Goal: Task Accomplishment & Management: Manage account settings

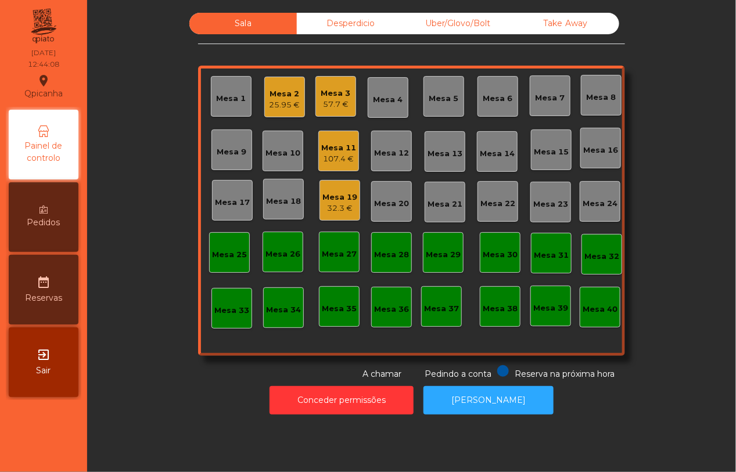
click at [340, 149] on div "Mesa 11" at bounding box center [338, 148] width 35 height 12
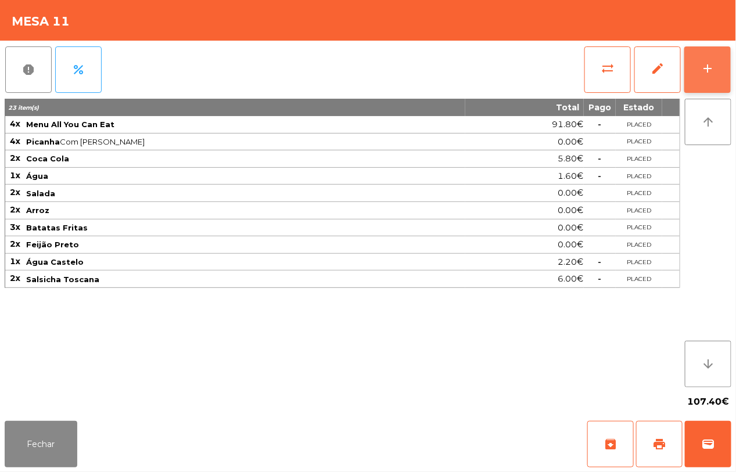
click at [710, 70] on div "add" at bounding box center [708, 69] width 14 height 14
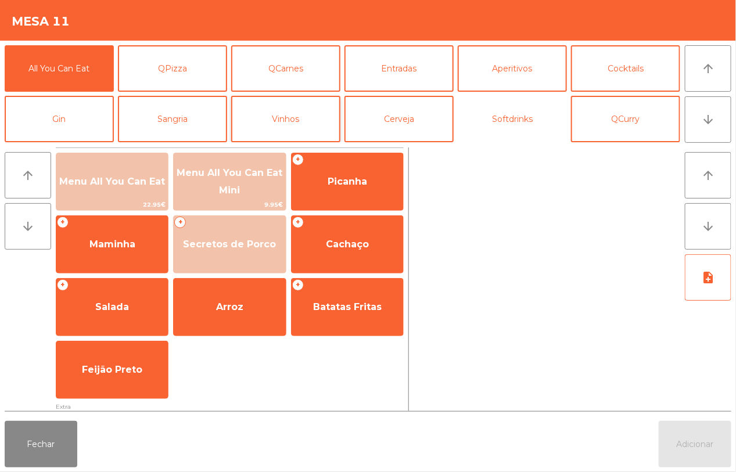
drag, startPoint x: 511, startPoint y: 113, endPoint x: 286, endPoint y: 134, distance: 225.7
click at [510, 114] on button "Softdrinks" at bounding box center [512, 119] width 109 height 46
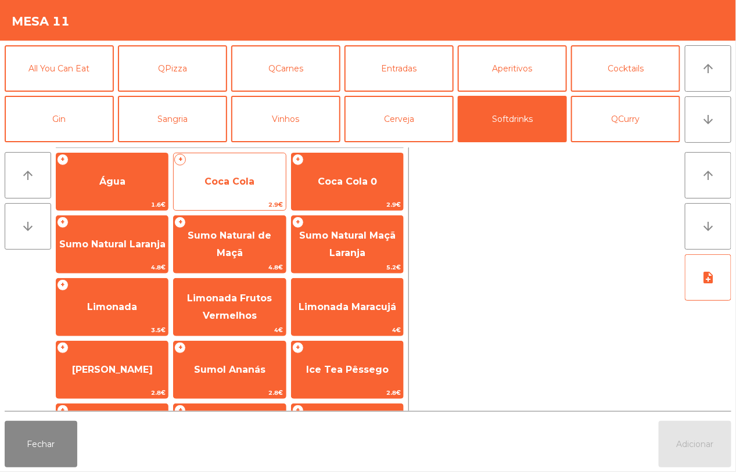
drag, startPoint x: 253, startPoint y: 183, endPoint x: 260, endPoint y: 183, distance: 7.0
click at [260, 183] on span "Coca Cola" at bounding box center [230, 181] width 112 height 31
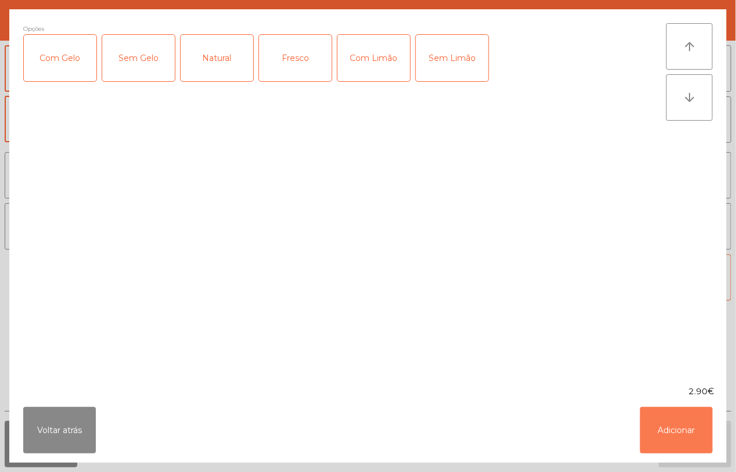
drag, startPoint x: 692, startPoint y: 434, endPoint x: 671, endPoint y: 404, distance: 36.4
click at [693, 427] on button "Adicionar" at bounding box center [676, 430] width 73 height 46
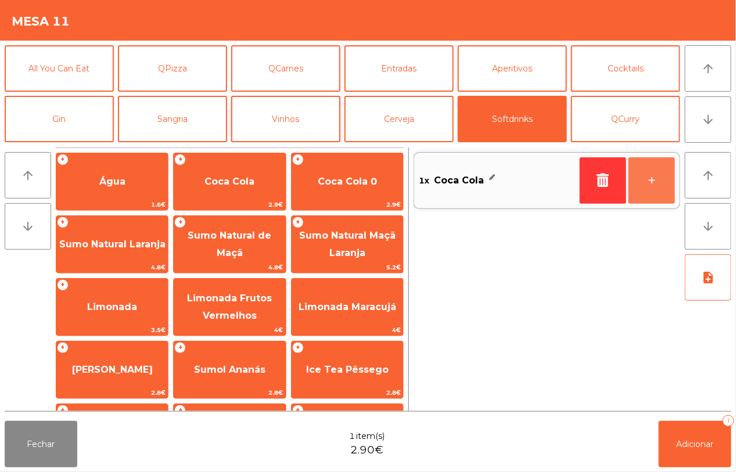
click at [649, 177] on button "+" at bounding box center [651, 180] width 46 height 46
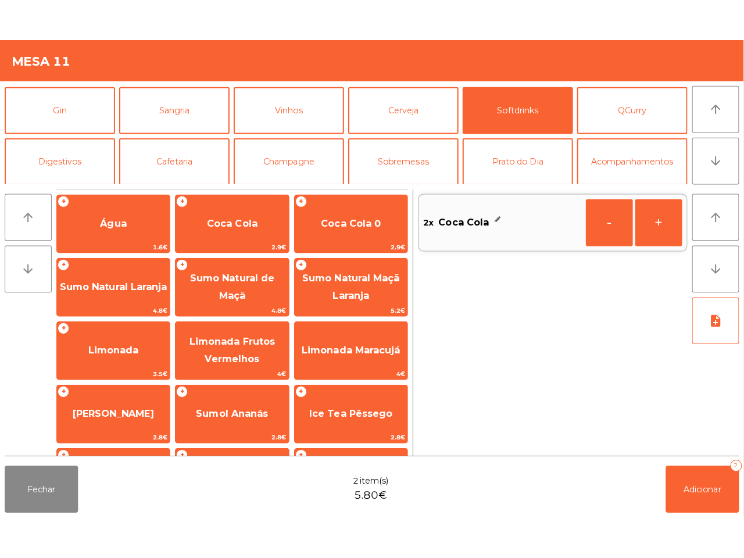
scroll to position [73, 0]
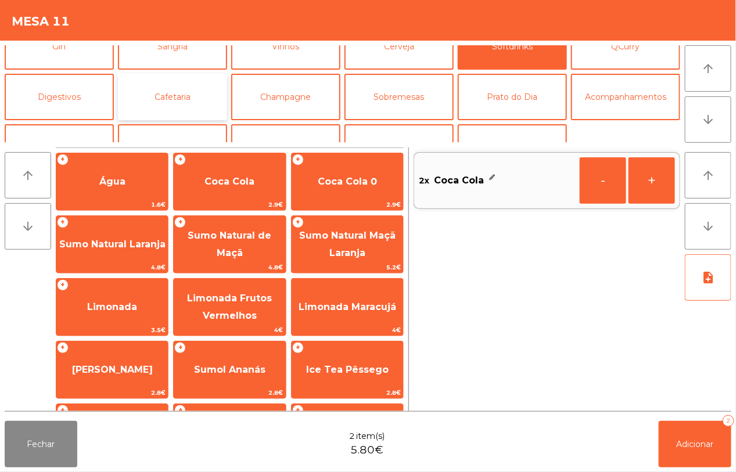
click at [149, 94] on button "Cafetaria" at bounding box center [172, 97] width 109 height 46
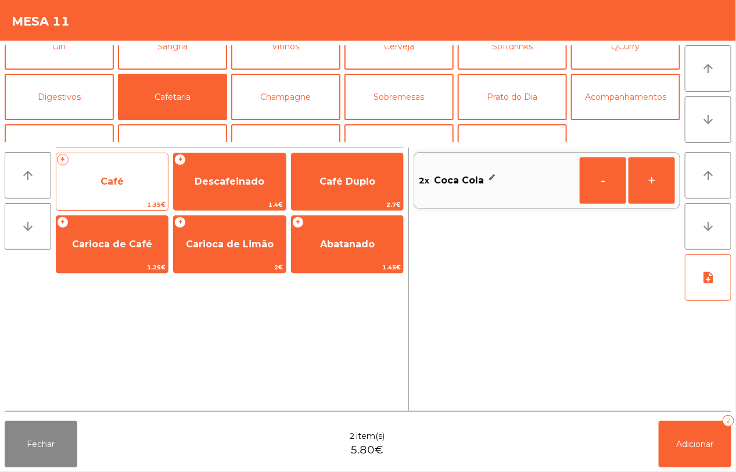
click at [116, 166] on span "Café" at bounding box center [112, 181] width 112 height 31
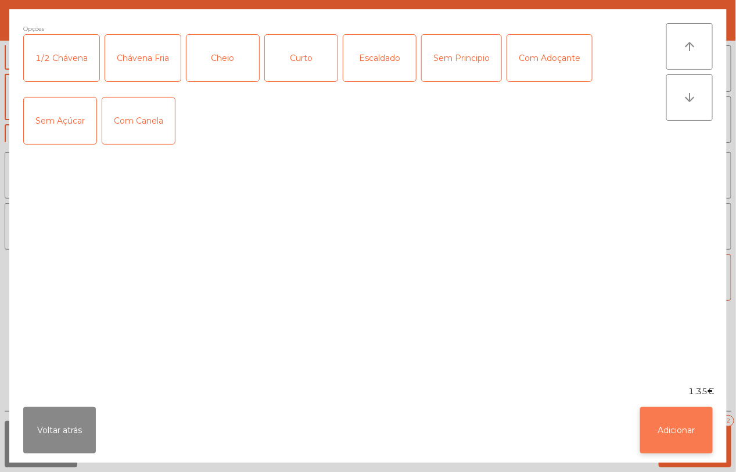
click at [674, 428] on button "Adicionar" at bounding box center [676, 430] width 73 height 46
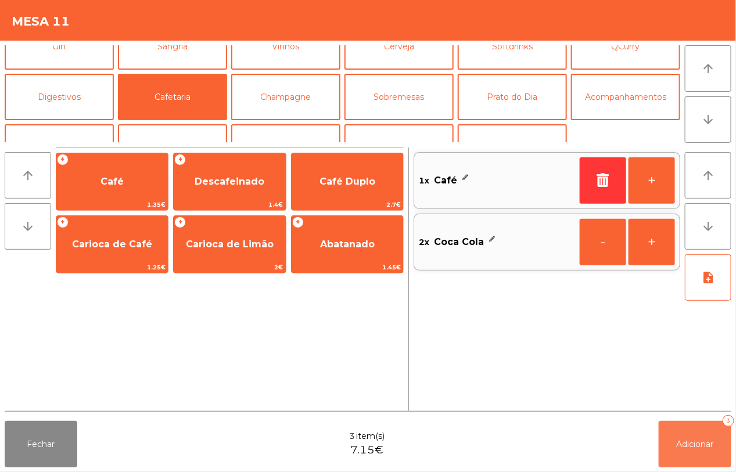
drag, startPoint x: 684, startPoint y: 424, endPoint x: 688, endPoint y: 413, distance: 12.0
click at [686, 422] on button "Adicionar 3" at bounding box center [695, 444] width 73 height 46
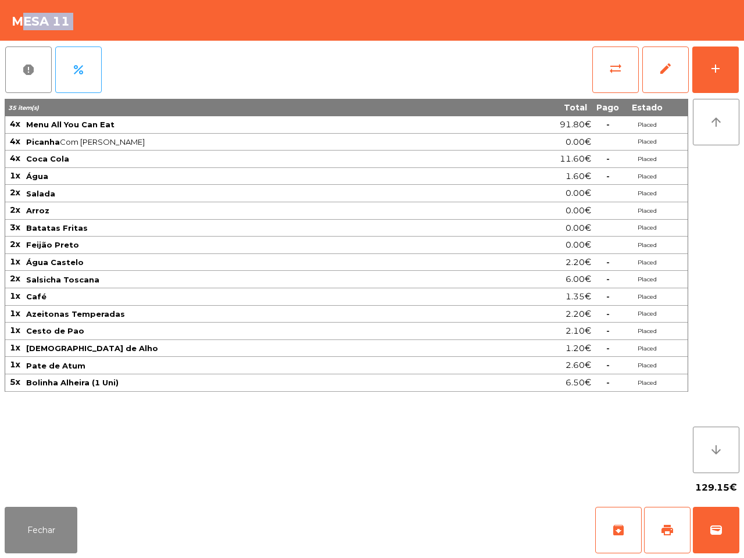
drag, startPoint x: 13, startPoint y: 39, endPoint x: 245, endPoint y: 0, distance: 235.0
click at [217, 58] on app-table-orders "Mesa 11 report percent sync_alt edit add 35 item(s) Total Pago Estado 4x Menu A…" at bounding box center [372, 279] width 744 height 558
drag, startPoint x: 56, startPoint y: 538, endPoint x: 61, endPoint y: 533, distance: 7.0
click at [58, 472] on button "Fechar" at bounding box center [41, 530] width 73 height 46
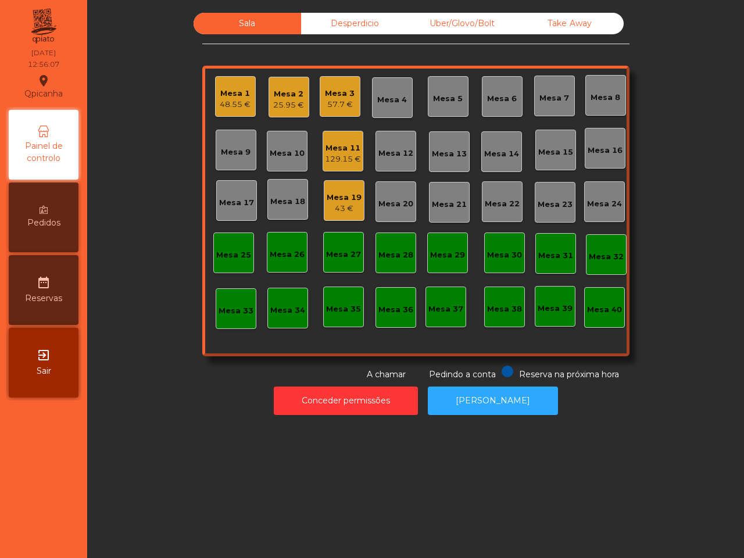
drag, startPoint x: 347, startPoint y: 203, endPoint x: 353, endPoint y: 200, distance: 7.0
click at [353, 200] on div "Mesa 19" at bounding box center [343, 198] width 35 height 12
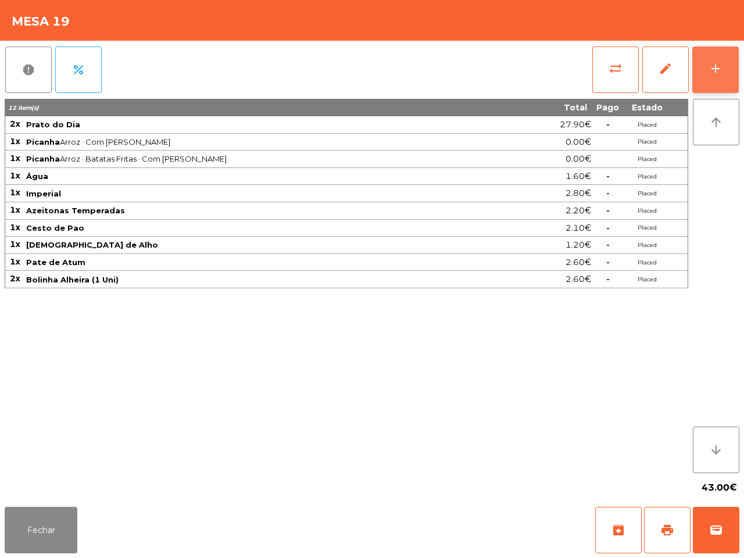
click at [718, 70] on div "add" at bounding box center [715, 69] width 14 height 14
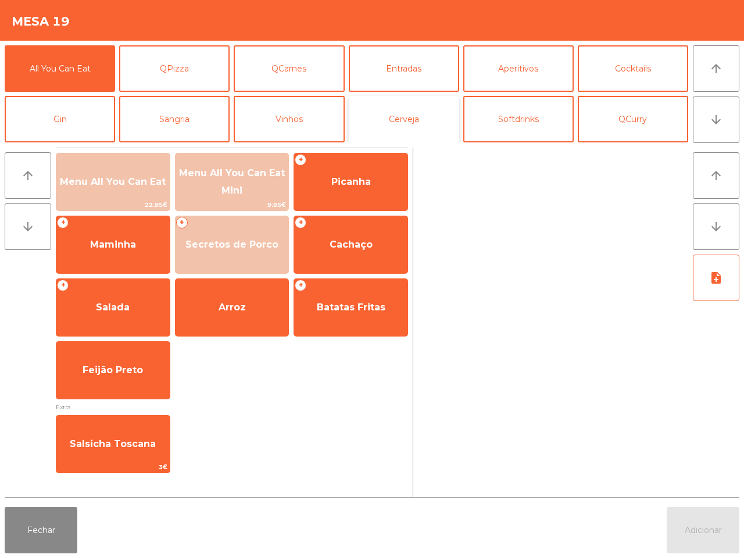
click at [420, 119] on button "Cerveja" at bounding box center [404, 119] width 110 height 46
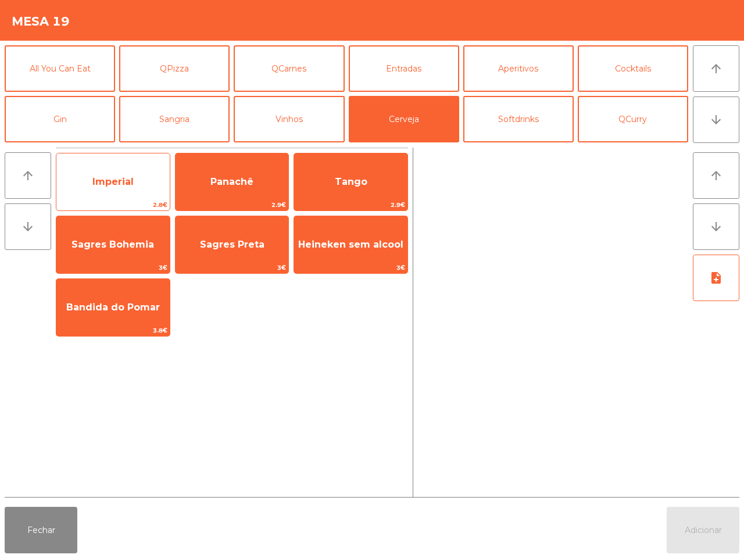
click at [161, 175] on span "Imperial" at bounding box center [112, 181] width 113 height 31
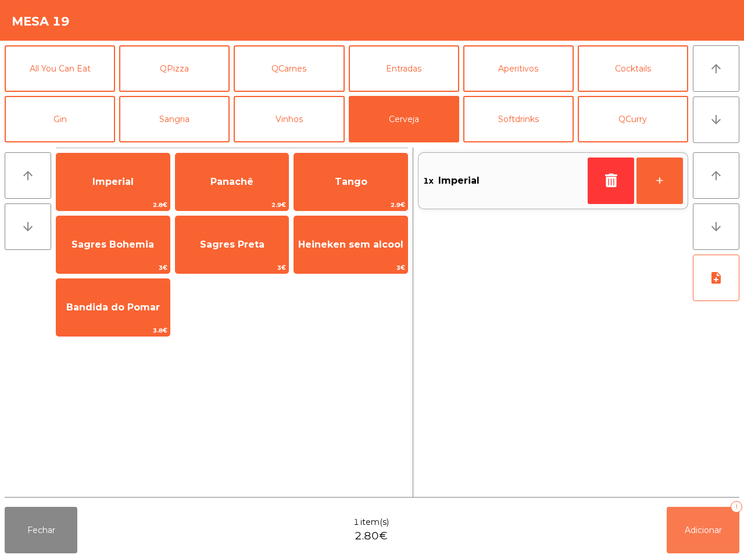
click at [698, 472] on button "Adicionar 1" at bounding box center [702, 530] width 73 height 46
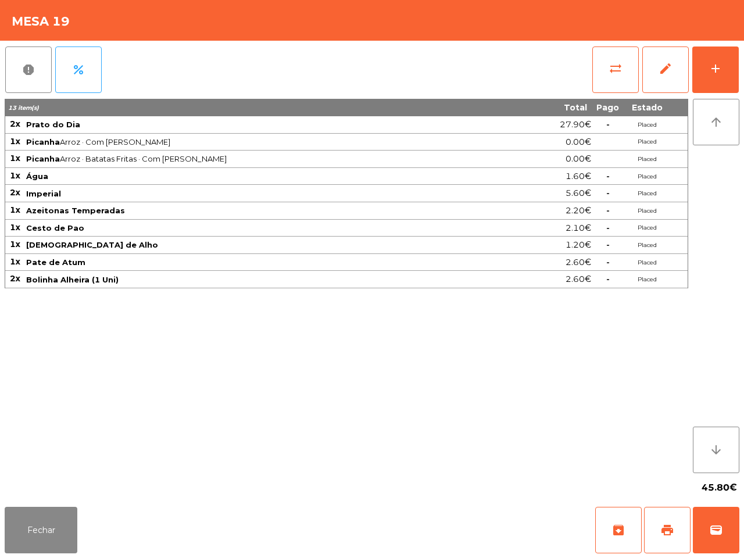
drag, startPoint x: 697, startPoint y: 302, endPoint x: 556, endPoint y: 314, distance: 141.6
click at [696, 301] on div "arrow_upward arrow_downward" at bounding box center [713, 286] width 51 height 374
click at [35, 472] on button "Fechar" at bounding box center [41, 530] width 73 height 46
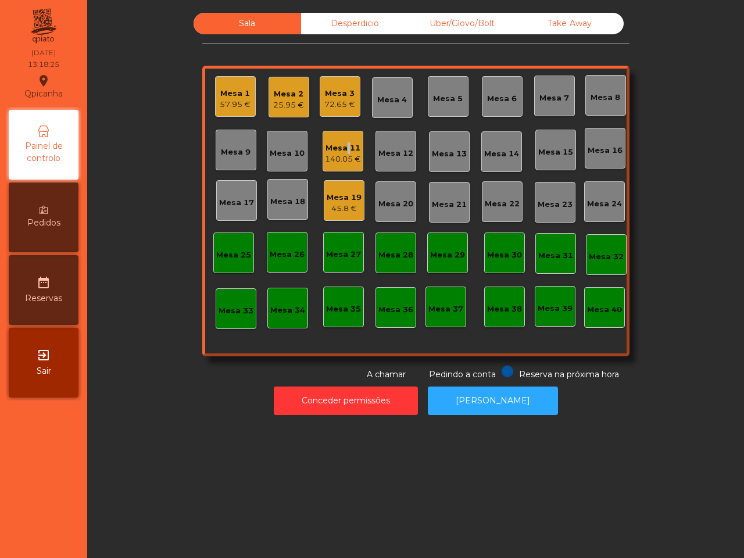
click at [342, 150] on div "Mesa 11" at bounding box center [343, 148] width 36 height 12
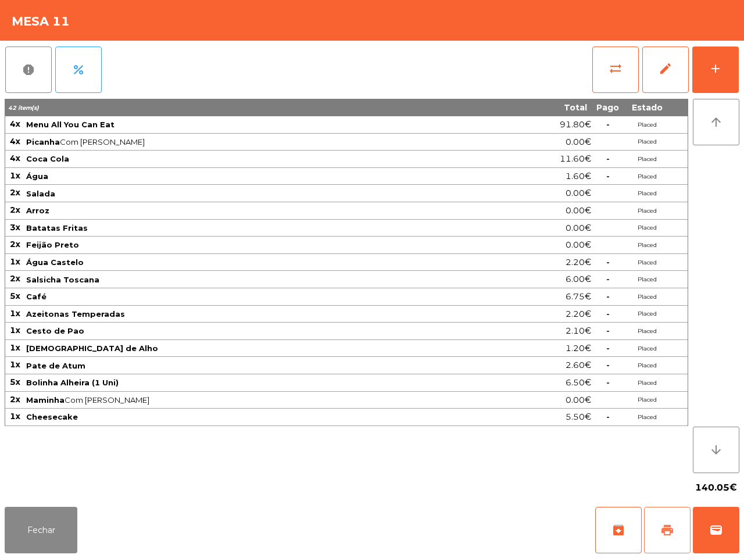
click at [657, 472] on button "print" at bounding box center [667, 530] width 46 height 46
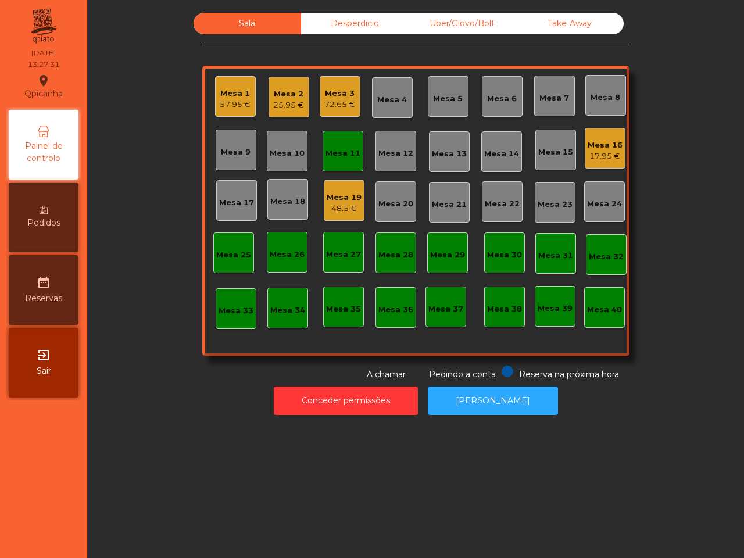
click at [229, 159] on div "Mesa 9" at bounding box center [235, 150] width 41 height 41
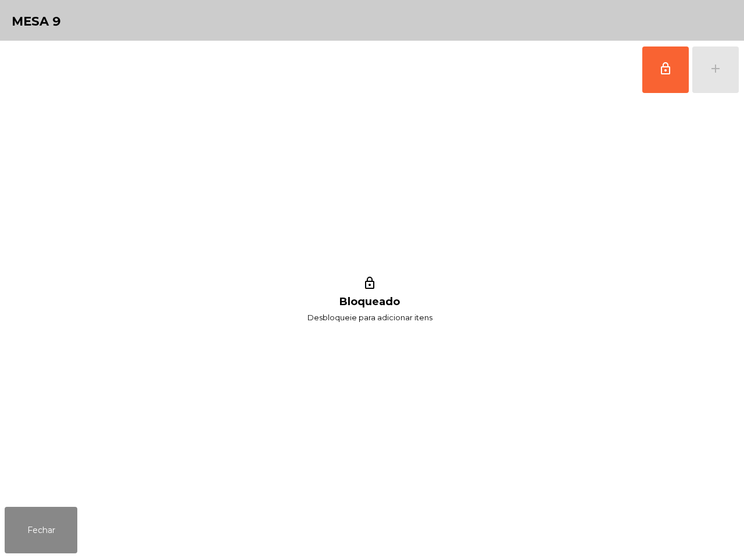
drag, startPoint x: 671, startPoint y: 74, endPoint x: 692, endPoint y: 74, distance: 20.9
click at [672, 74] on button "lock_outline" at bounding box center [665, 69] width 46 height 46
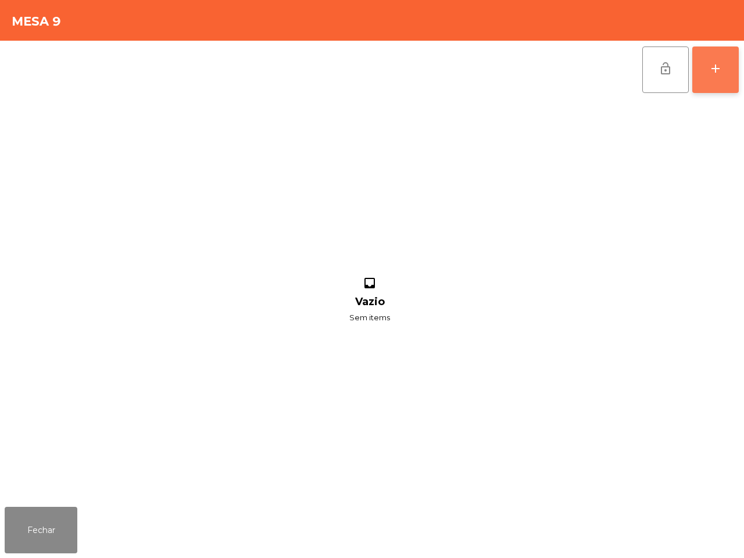
click at [716, 73] on div "add" at bounding box center [715, 69] width 14 height 14
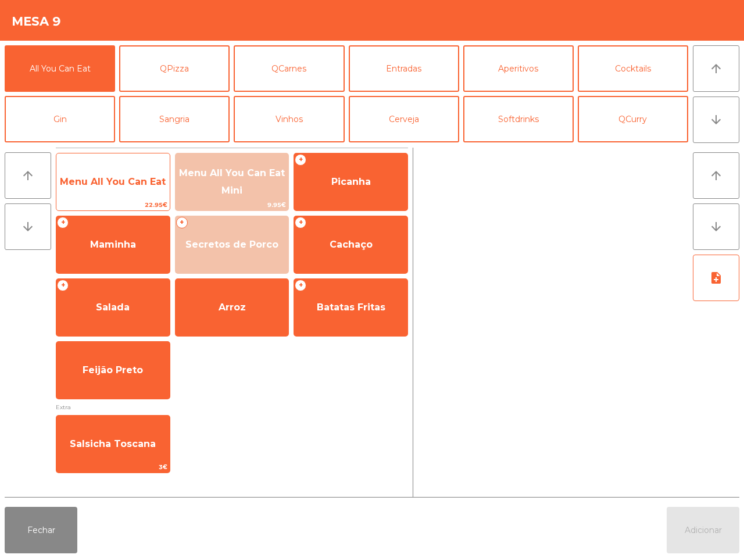
click at [120, 184] on span "Menu All You Can Eat" at bounding box center [113, 181] width 106 height 11
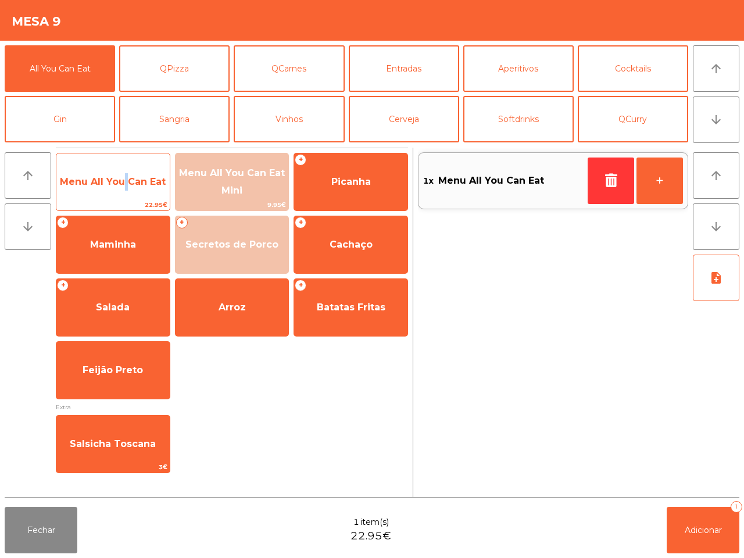
click at [123, 183] on span "Menu All You Can Eat" at bounding box center [113, 181] width 106 height 11
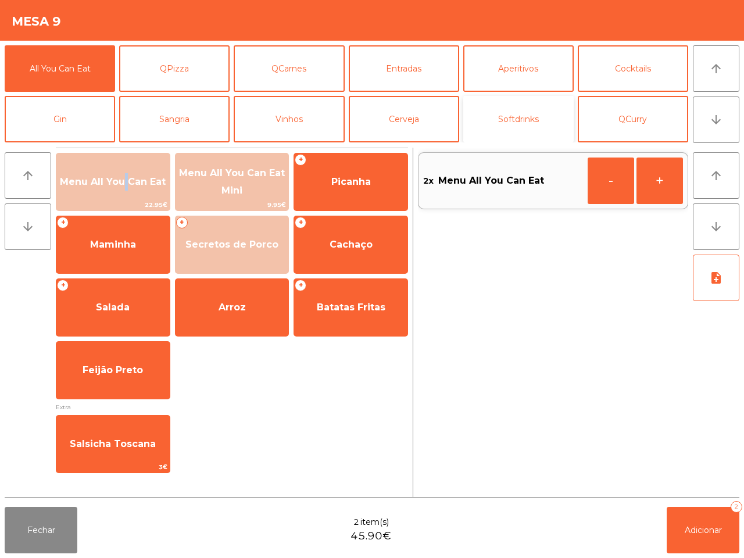
click at [530, 117] on button "Softdrinks" at bounding box center [518, 119] width 110 height 46
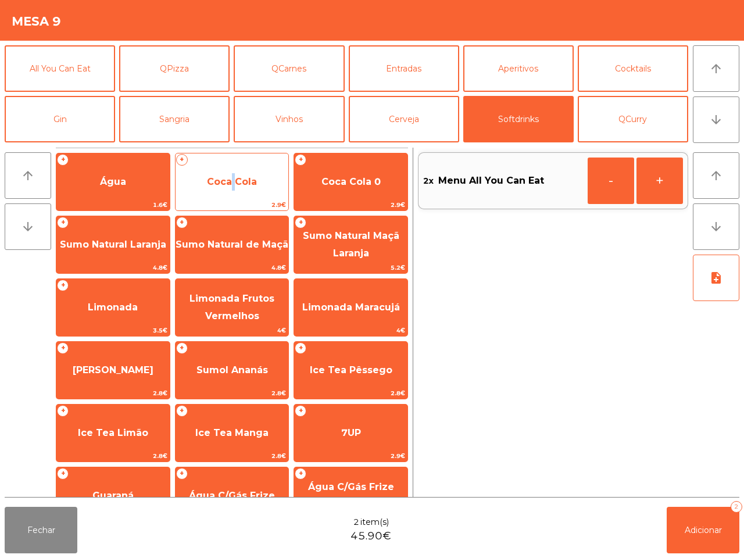
click at [228, 186] on span "Coca Cola" at bounding box center [232, 181] width 50 height 11
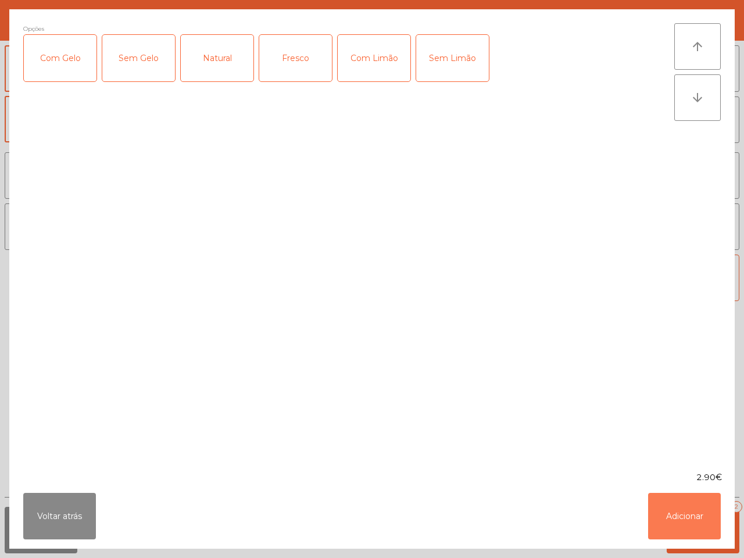
drag, startPoint x: 685, startPoint y: 526, endPoint x: 683, endPoint y: 415, distance: 110.4
click at [689, 472] on button "Adicionar" at bounding box center [684, 516] width 73 height 46
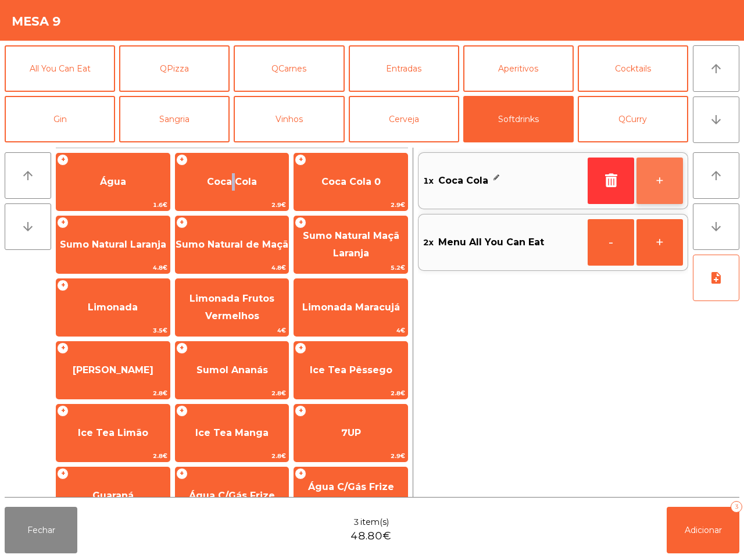
click at [670, 169] on button "+" at bounding box center [659, 180] width 46 height 46
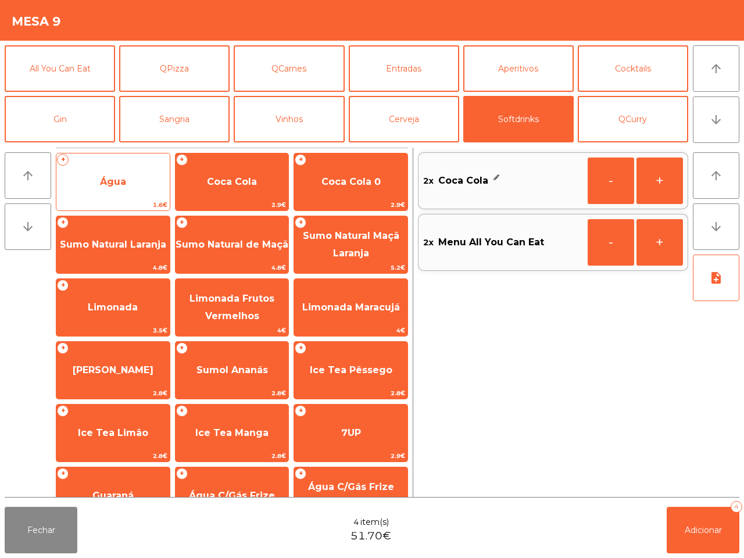
click at [131, 181] on span "Água" at bounding box center [112, 181] width 113 height 31
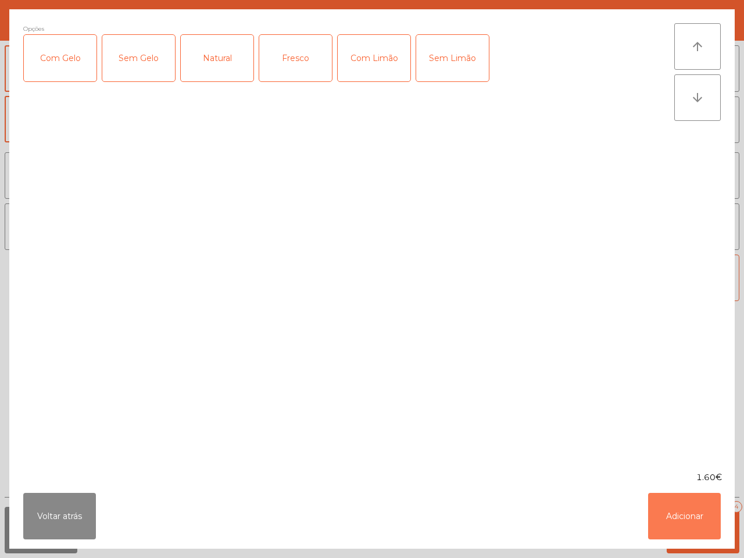
click at [658, 472] on button "Adicionar" at bounding box center [684, 516] width 73 height 46
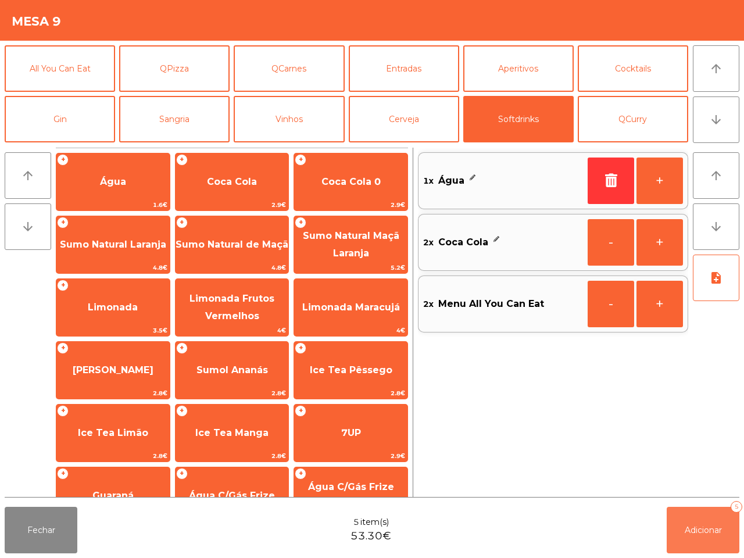
click at [694, 472] on span "Adicionar" at bounding box center [702, 530] width 37 height 10
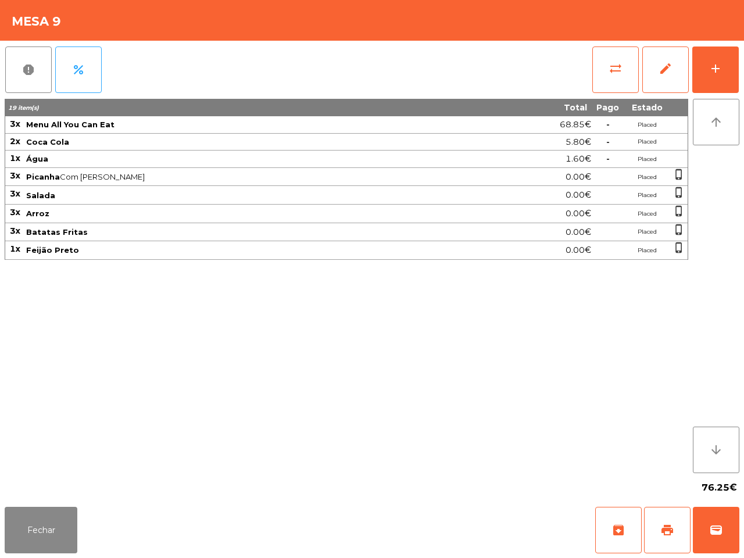
drag, startPoint x: 628, startPoint y: 556, endPoint x: 457, endPoint y: 522, distance: 174.9
click at [495, 472] on div "Fechar archive print wallet" at bounding box center [372, 530] width 744 height 56
drag, startPoint x: 34, startPoint y: 520, endPoint x: 91, endPoint y: 495, distance: 62.2
click at [36, 472] on button "Fechar" at bounding box center [41, 530] width 73 height 46
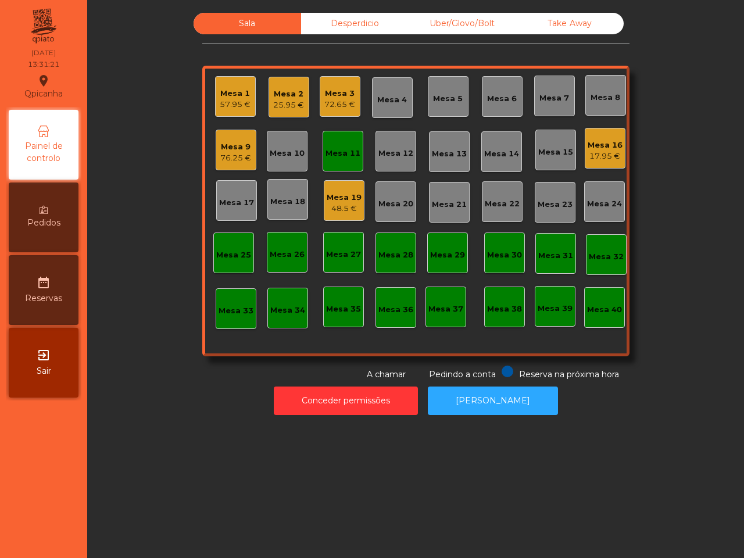
click at [564, 19] on div "Take Away" at bounding box center [569, 23] width 107 height 21
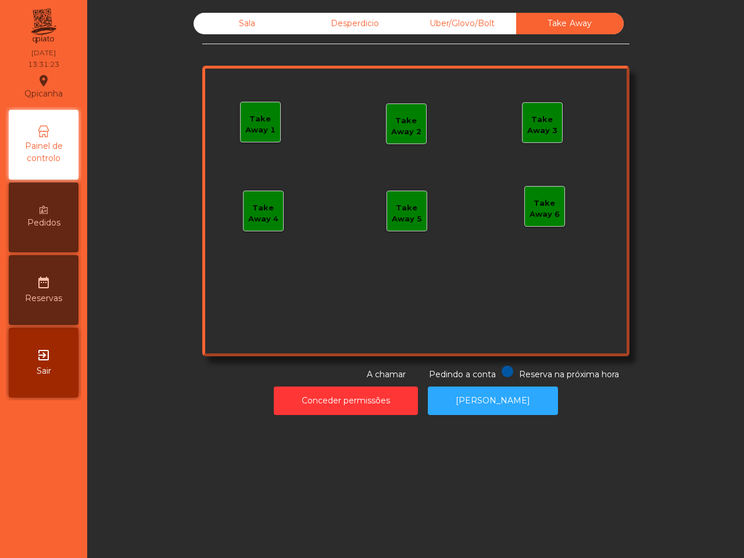
click at [244, 111] on div "Take Away 1" at bounding box center [259, 122] width 39 height 27
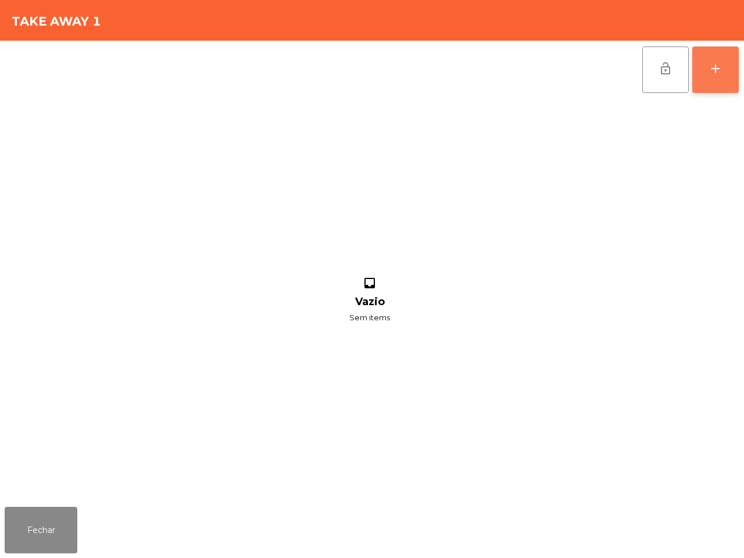
click at [710, 78] on button "add" at bounding box center [715, 69] width 46 height 46
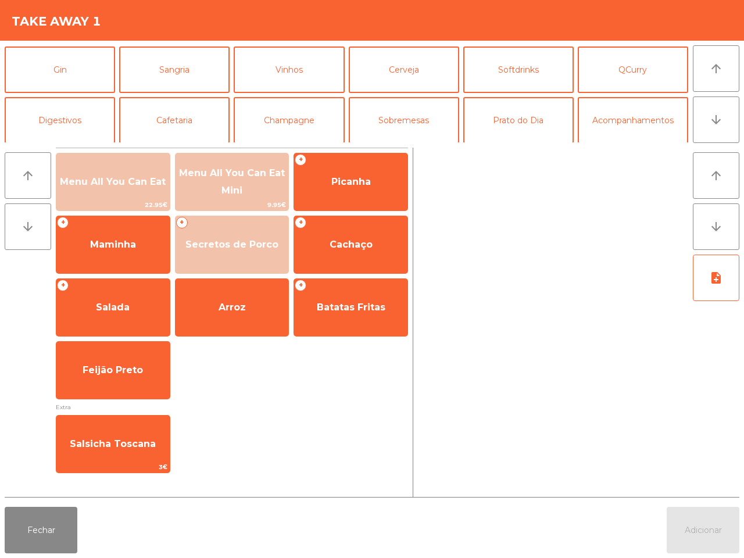
scroll to position [100, 0]
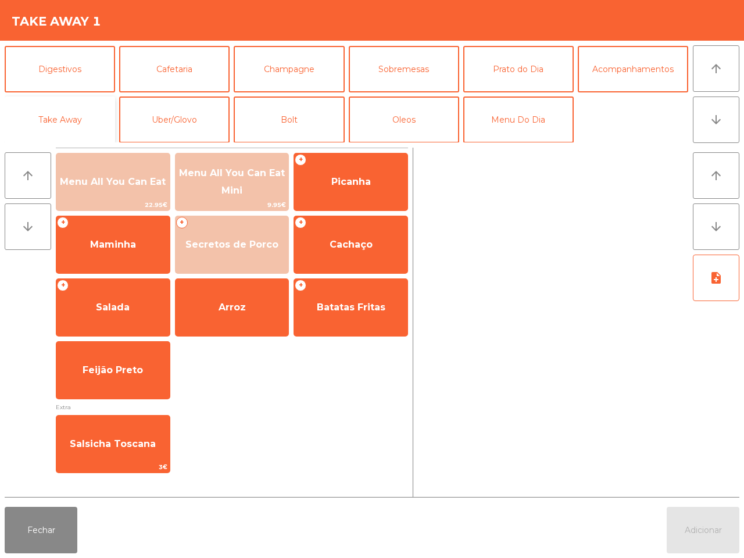
click at [99, 114] on button "Take Away" at bounding box center [60, 119] width 110 height 46
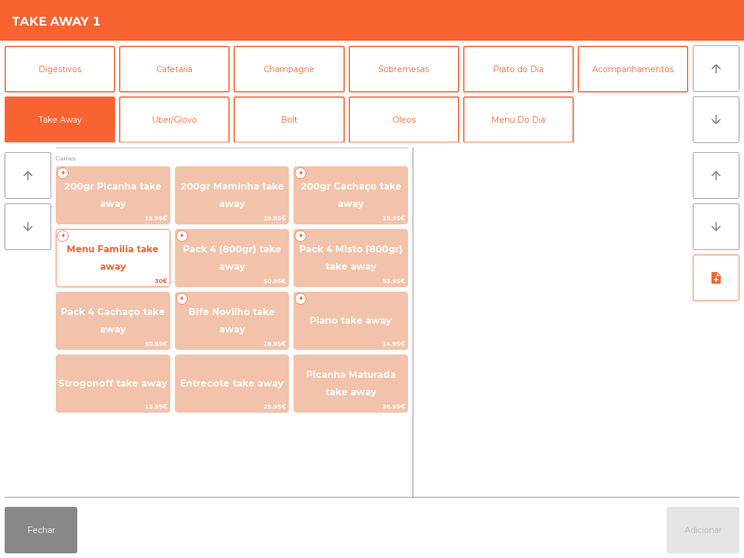
click at [121, 265] on span "Menu Familia take away" at bounding box center [113, 257] width 92 height 28
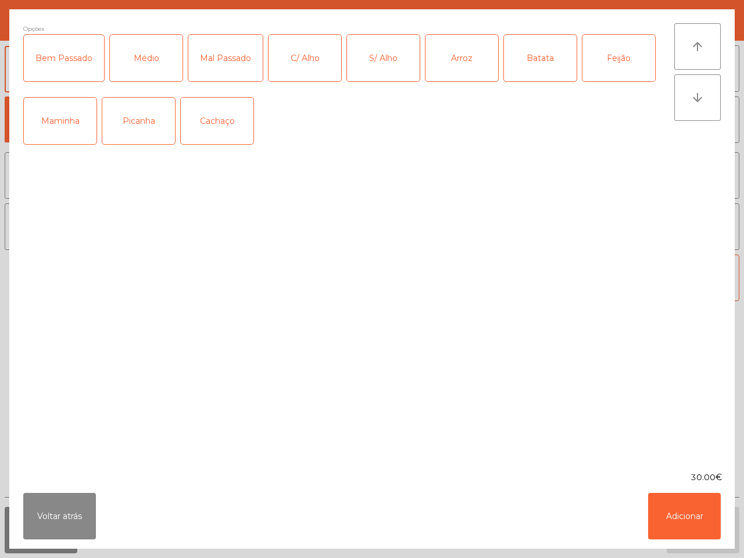
drag, startPoint x: 141, startPoint y: 130, endPoint x: 142, endPoint y: 121, distance: 8.8
click at [142, 131] on div "Picanha" at bounding box center [138, 121] width 73 height 46
click at [178, 64] on div "Médio" at bounding box center [146, 58] width 73 height 46
drag, startPoint x: 309, startPoint y: 67, endPoint x: 336, endPoint y: 67, distance: 26.7
click at [311, 66] on div "C/ Alho" at bounding box center [304, 58] width 73 height 46
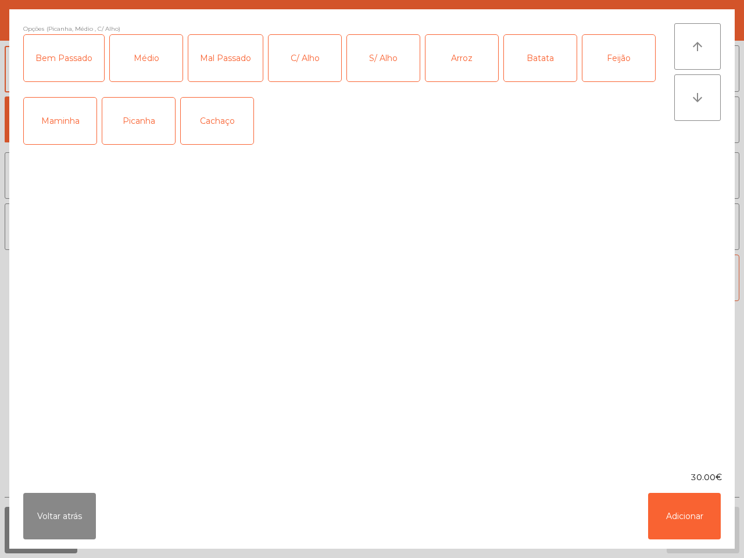
click at [472, 63] on div "Arroz" at bounding box center [461, 58] width 73 height 46
drag, startPoint x: 533, startPoint y: 63, endPoint x: 567, endPoint y: 62, distance: 34.3
click at [535, 63] on div "Batata" at bounding box center [540, 58] width 73 height 46
click at [599, 60] on div "Feijão" at bounding box center [618, 58] width 73 height 46
click at [680, 472] on button "Adicionar" at bounding box center [684, 516] width 73 height 46
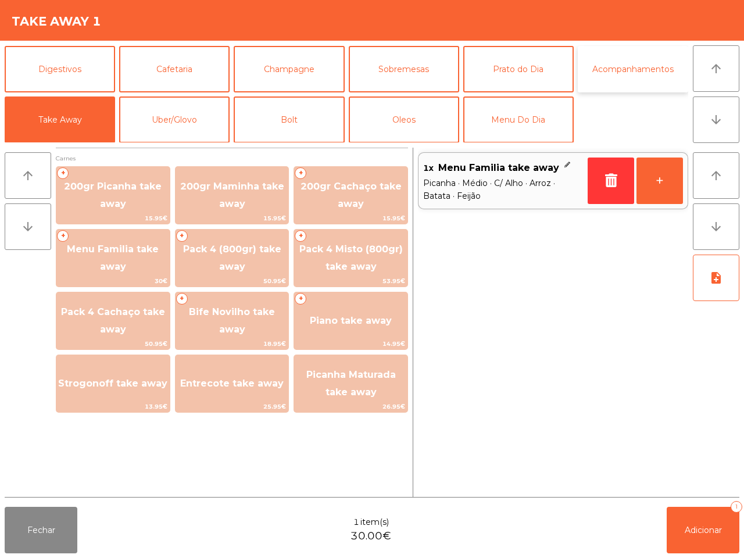
click at [639, 66] on button "Acompanhamentos" at bounding box center [632, 69] width 110 height 46
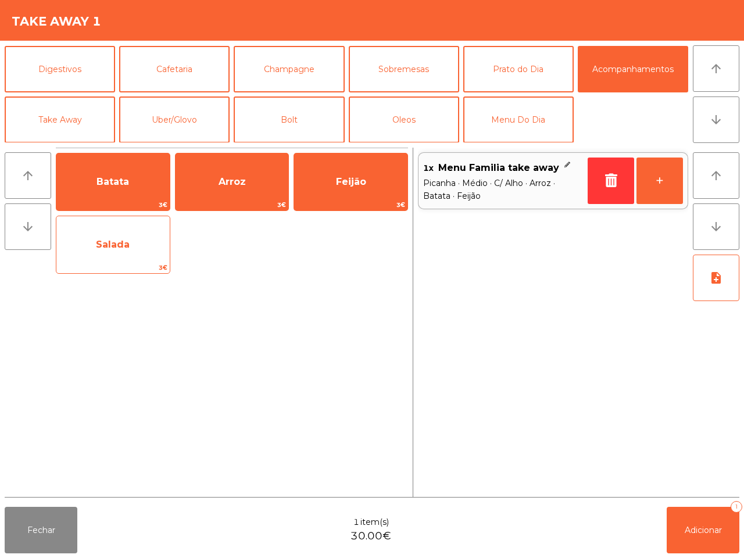
click at [106, 239] on span "Salada" at bounding box center [113, 244] width 34 height 11
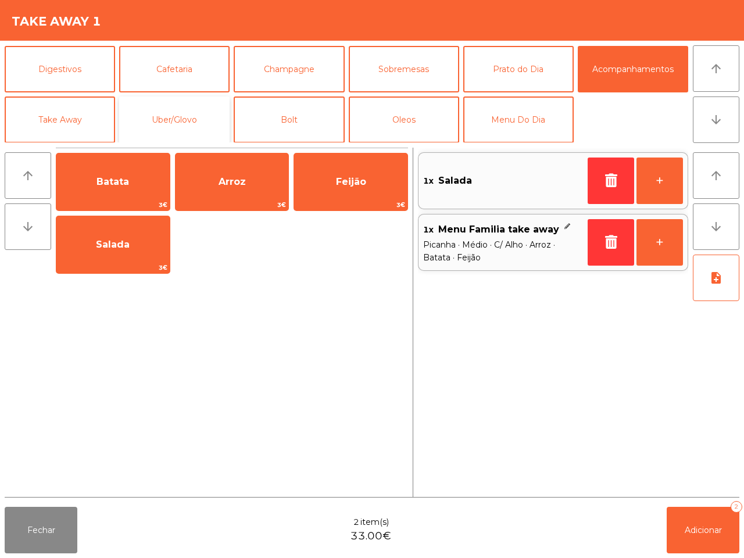
click at [159, 123] on button "Uber/Glovo" at bounding box center [174, 119] width 110 height 46
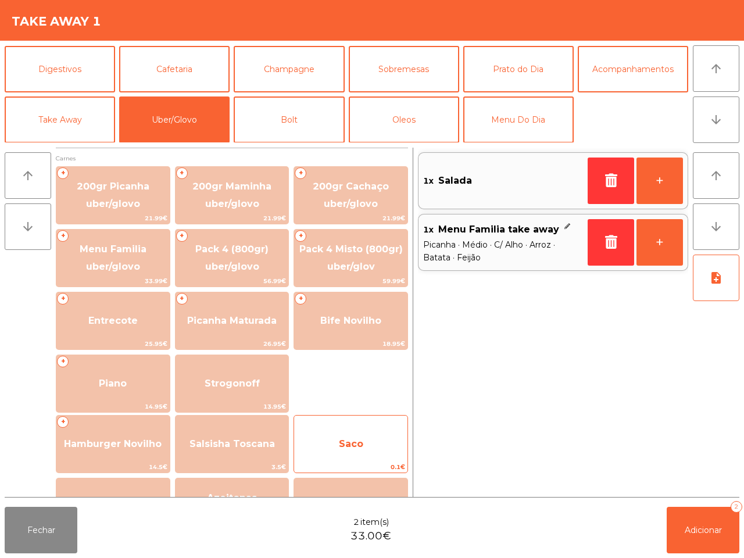
click at [326, 432] on span "Saco" at bounding box center [350, 443] width 113 height 31
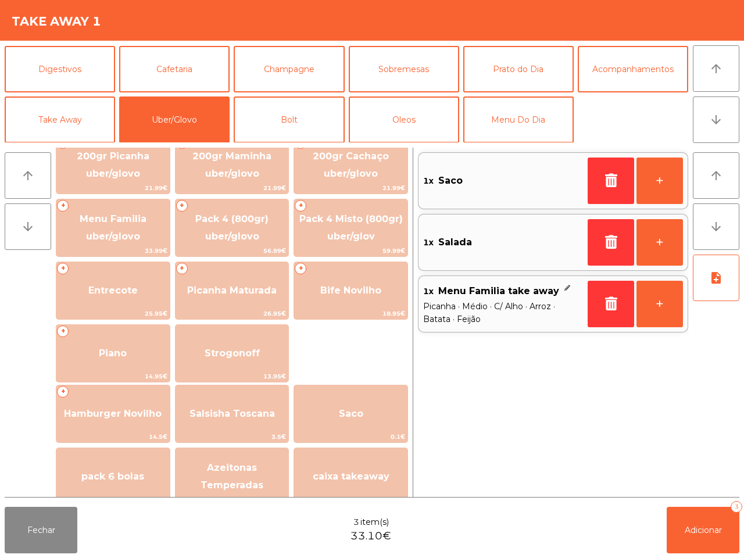
scroll to position [145, 0]
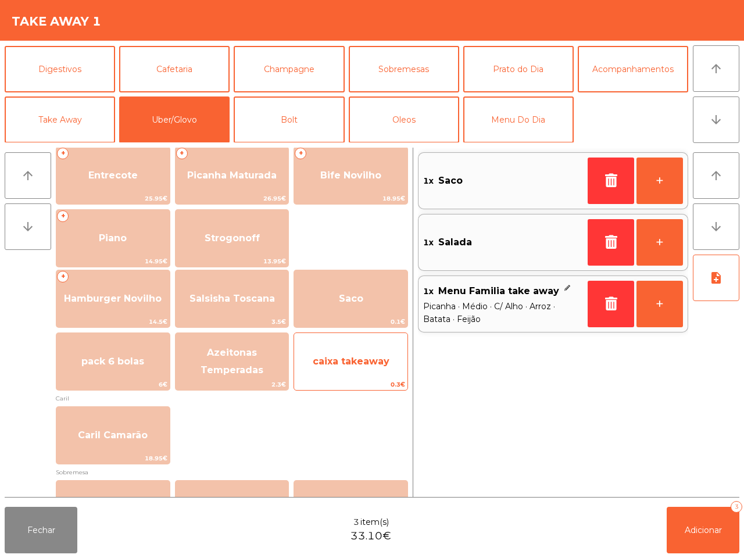
click at [360, 372] on span "caixa takeaway" at bounding box center [350, 361] width 113 height 31
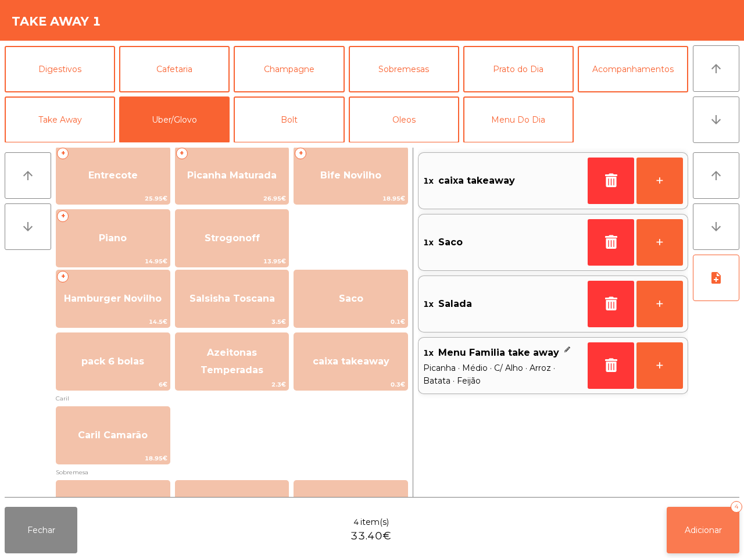
click at [690, 472] on span "Adicionar" at bounding box center [702, 530] width 37 height 10
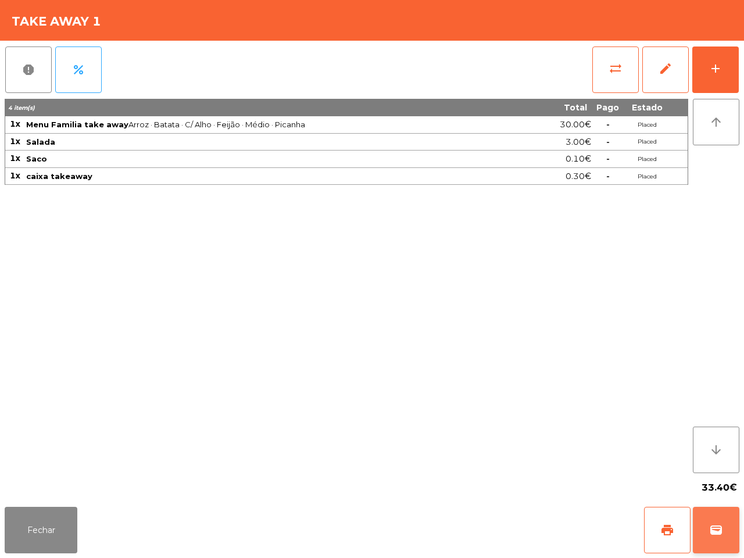
click at [715, 472] on span "wallet" at bounding box center [716, 530] width 14 height 14
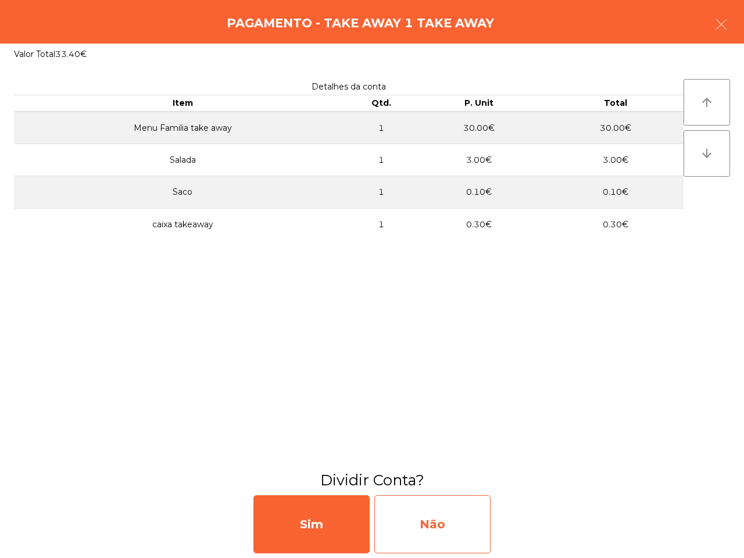
click at [424, 472] on div "Não" at bounding box center [432, 524] width 116 height 58
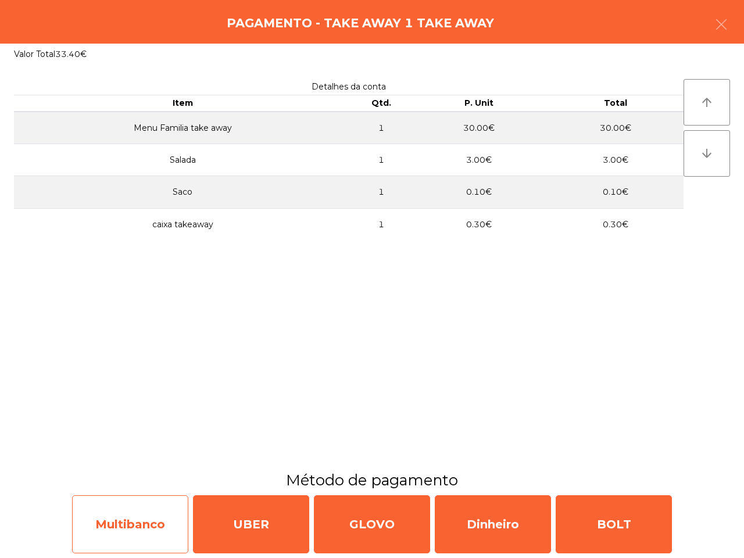
click at [158, 472] on div "Multibanco" at bounding box center [130, 524] width 116 height 58
select select "**"
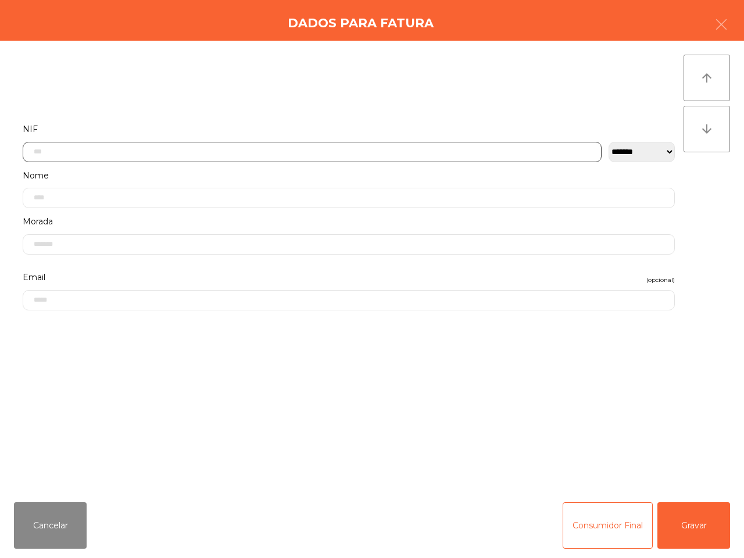
click at [107, 154] on input "text" at bounding box center [312, 152] width 579 height 20
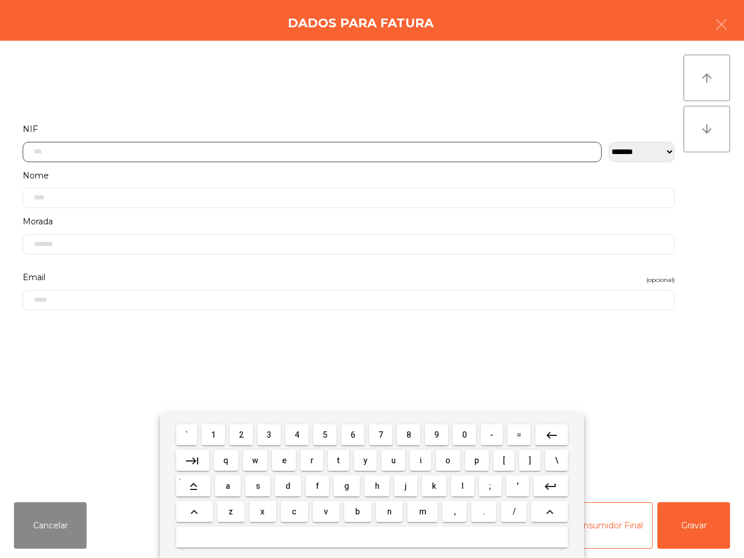
scroll to position [65, 0]
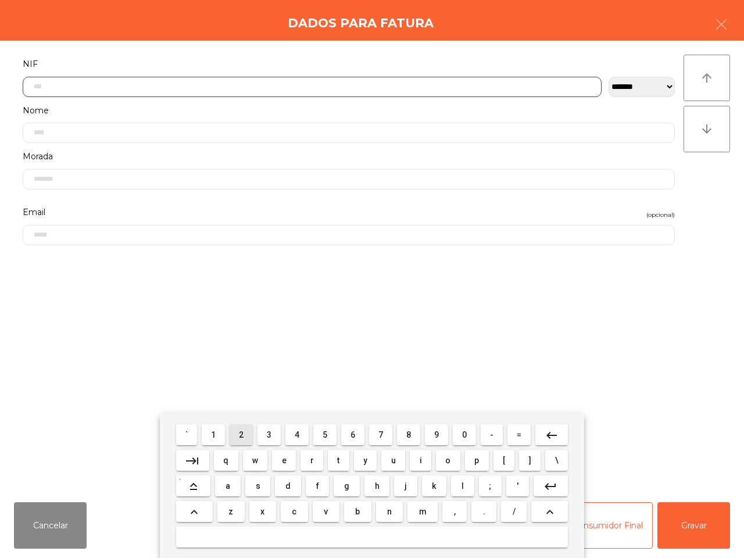
drag, startPoint x: 246, startPoint y: 433, endPoint x: 306, endPoint y: 436, distance: 59.9
click at [250, 433] on button "2" at bounding box center [240, 434] width 23 height 21
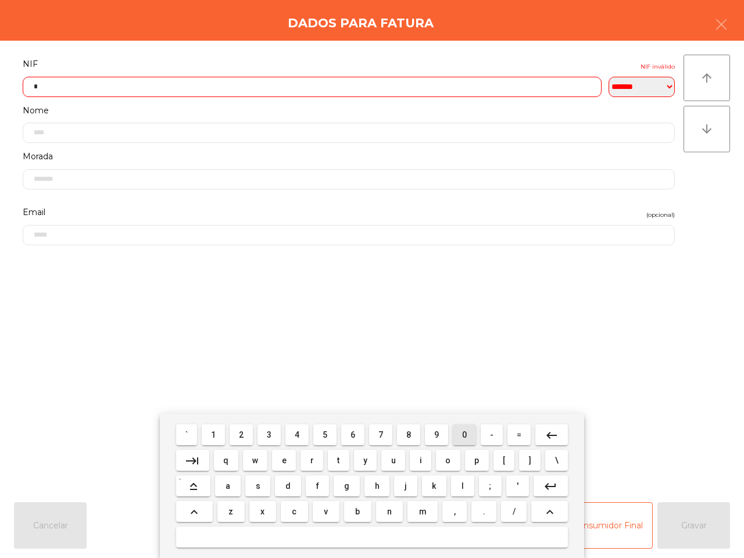
drag, startPoint x: 470, startPoint y: 439, endPoint x: 465, endPoint y: 437, distance: 6.1
click at [469, 439] on button "0" at bounding box center [463, 434] width 23 height 21
drag, startPoint x: 271, startPoint y: 436, endPoint x: 306, endPoint y: 436, distance: 35.4
click at [275, 434] on button "3" at bounding box center [268, 434] width 23 height 21
drag, startPoint x: 436, startPoint y: 434, endPoint x: 443, endPoint y: 430, distance: 8.1
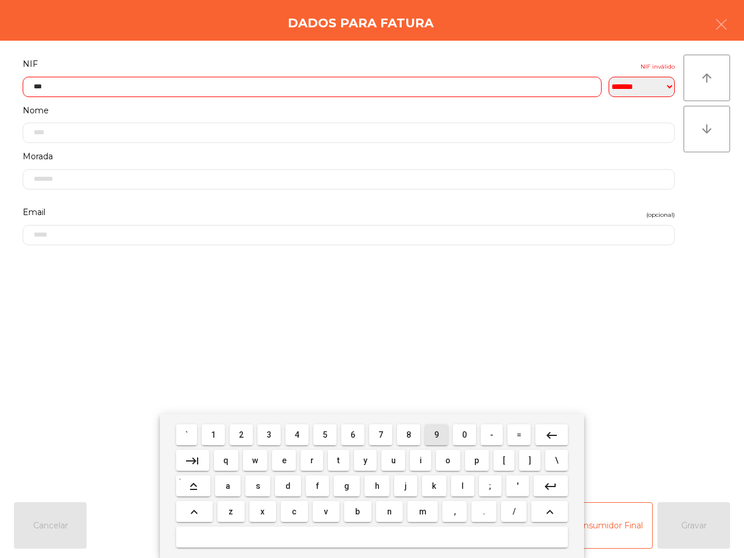
click at [436, 433] on span "9" at bounding box center [436, 434] width 5 height 9
click at [468, 433] on button "0" at bounding box center [463, 434] width 23 height 21
click at [554, 433] on mat-icon "keyboard_backspace" at bounding box center [551, 435] width 14 height 14
click at [553, 434] on mat-icon "keyboard_backspace" at bounding box center [551, 435] width 14 height 14
drag, startPoint x: 468, startPoint y: 434, endPoint x: 457, endPoint y: 433, distance: 10.5
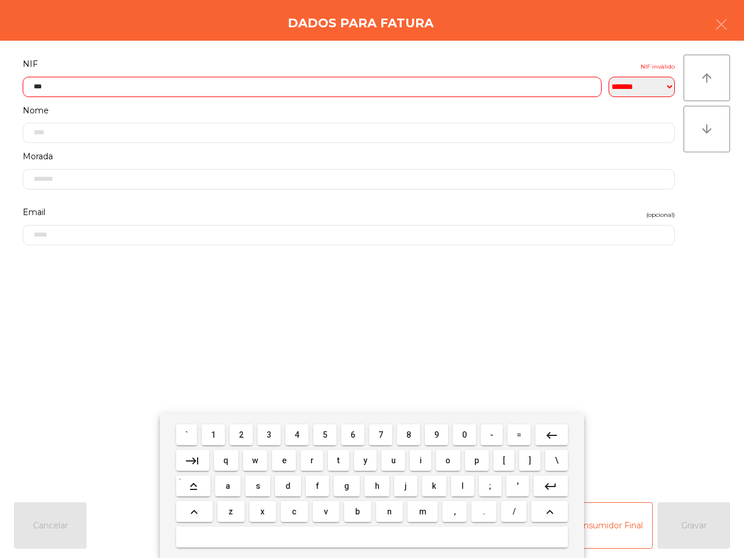
click at [468, 434] on button "0" at bounding box center [463, 434] width 23 height 21
click at [439, 433] on button "9" at bounding box center [436, 434] width 23 height 21
click at [464, 434] on button "0" at bounding box center [463, 434] width 23 height 21
drag, startPoint x: 427, startPoint y: 433, endPoint x: 413, endPoint y: 433, distance: 13.9
click at [430, 433] on button "9" at bounding box center [436, 434] width 23 height 21
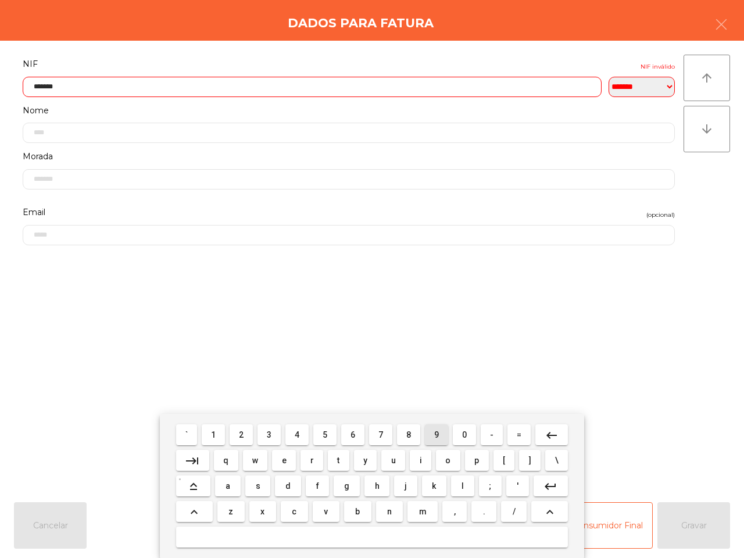
click at [407, 433] on button "8" at bounding box center [408, 434] width 23 height 21
click at [326, 428] on button "5" at bounding box center [324, 434] width 23 height 21
type input "*********"
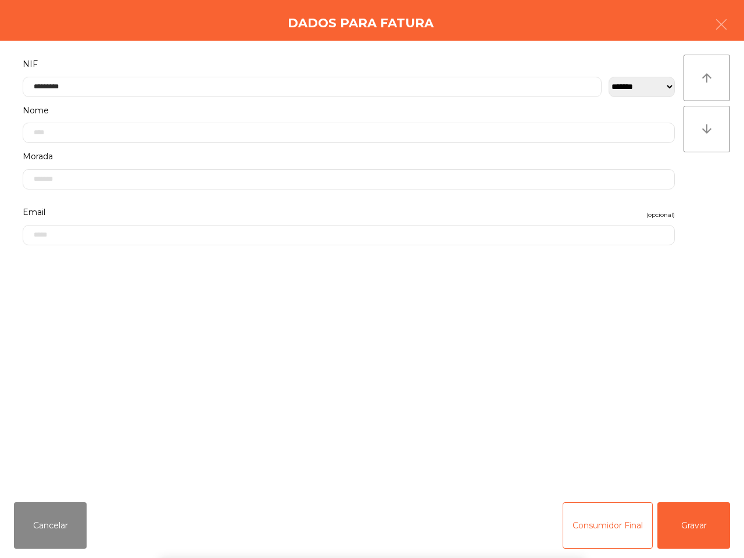
click at [688, 472] on div "` 1 2 3 4 5 6 7 8 9 0 - = keyboard_backspace keyboard_tab q w e r t y u i o p […" at bounding box center [372, 486] width 744 height 144
click at [688, 472] on button "Gravar" at bounding box center [693, 525] width 73 height 46
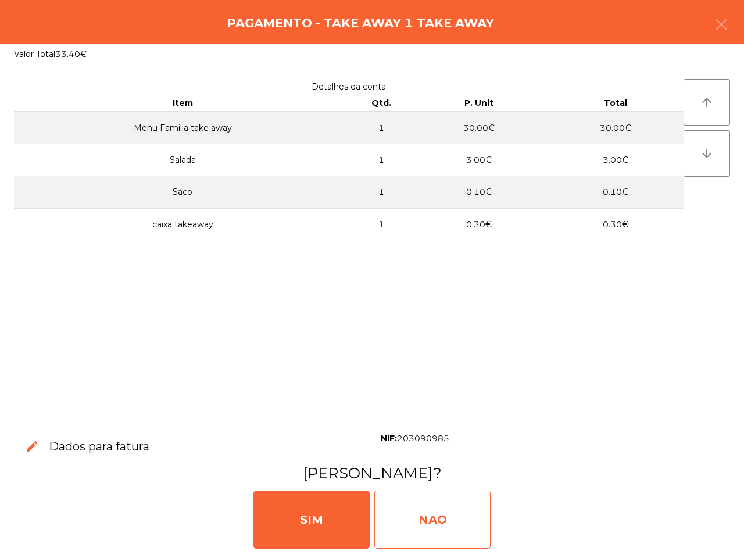
click at [411, 472] on div "NAO" at bounding box center [432, 519] width 116 height 58
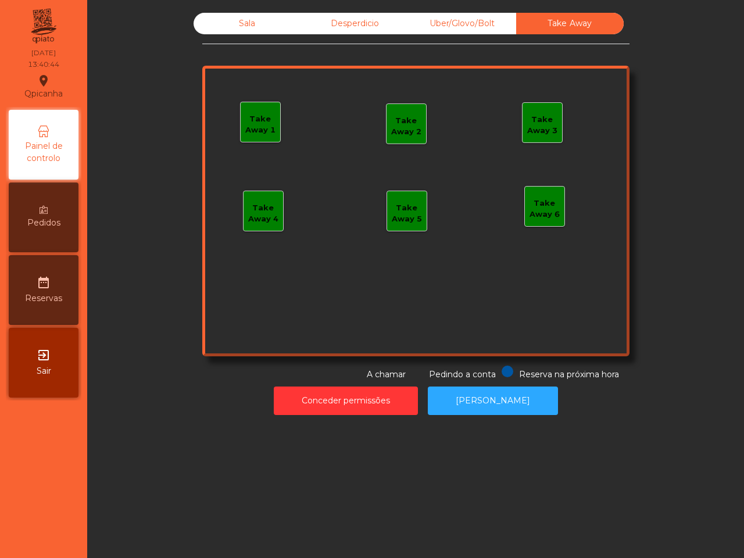
drag, startPoint x: 620, startPoint y: 247, endPoint x: 619, endPoint y: 119, distance: 127.8
click at [619, 201] on div "Take Away 1 Take Away 2 Take Away 3 Take Away 4 Take Away 5 Take Away 6" at bounding box center [415, 211] width 427 height 290
drag, startPoint x: 233, startPoint y: 20, endPoint x: 297, endPoint y: 33, distance: 65.7
click at [234, 20] on div "Sala" at bounding box center [246, 23] width 107 height 21
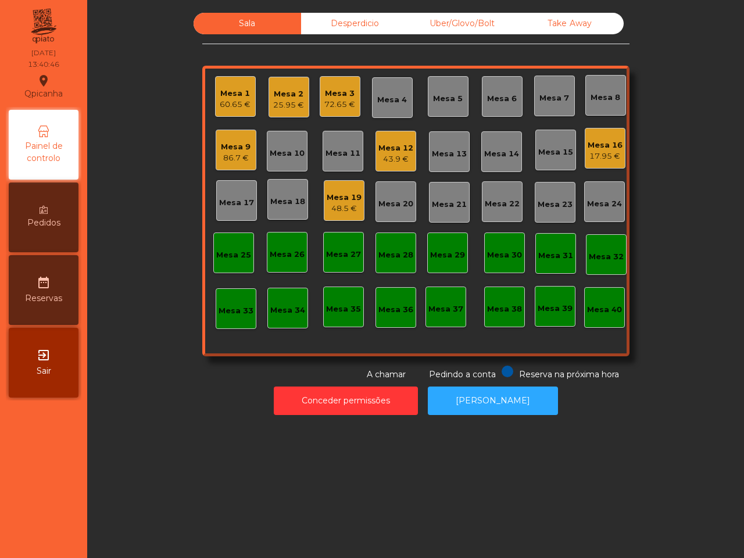
click at [392, 146] on div "Mesa 12" at bounding box center [395, 148] width 35 height 12
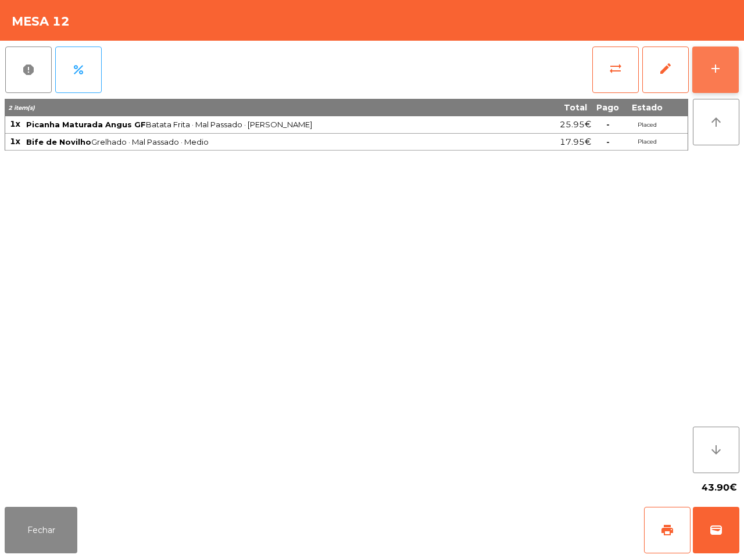
click at [712, 66] on div "add" at bounding box center [715, 69] width 14 height 14
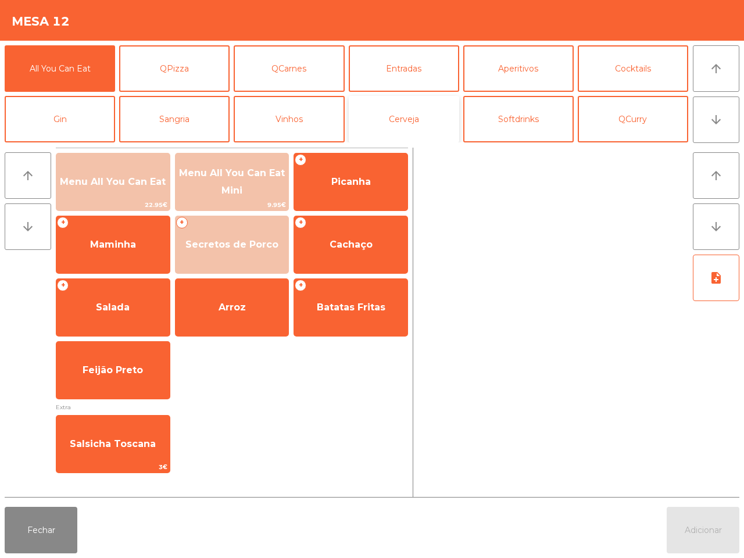
click at [405, 120] on button "Cerveja" at bounding box center [404, 119] width 110 height 46
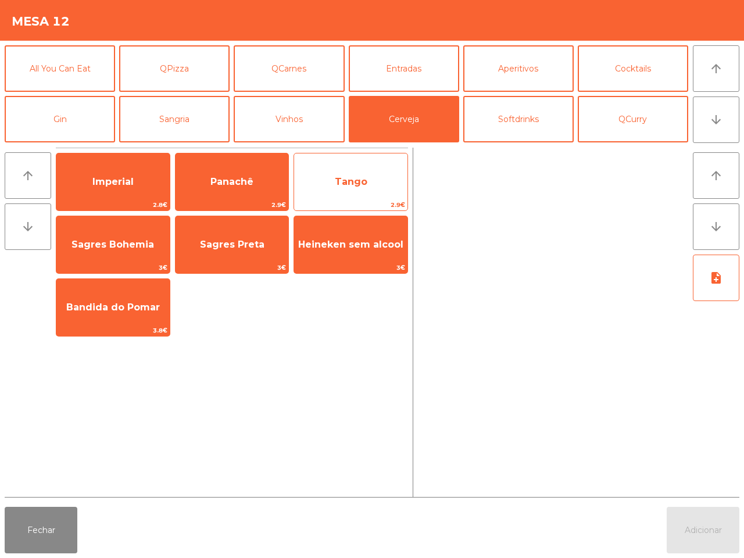
click at [331, 189] on span "Tango" at bounding box center [350, 181] width 113 height 31
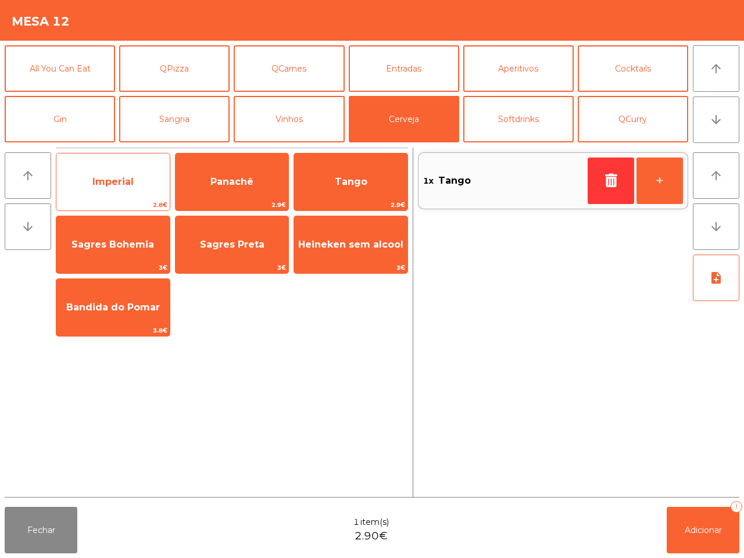
click at [135, 183] on span "Imperial" at bounding box center [112, 181] width 113 height 31
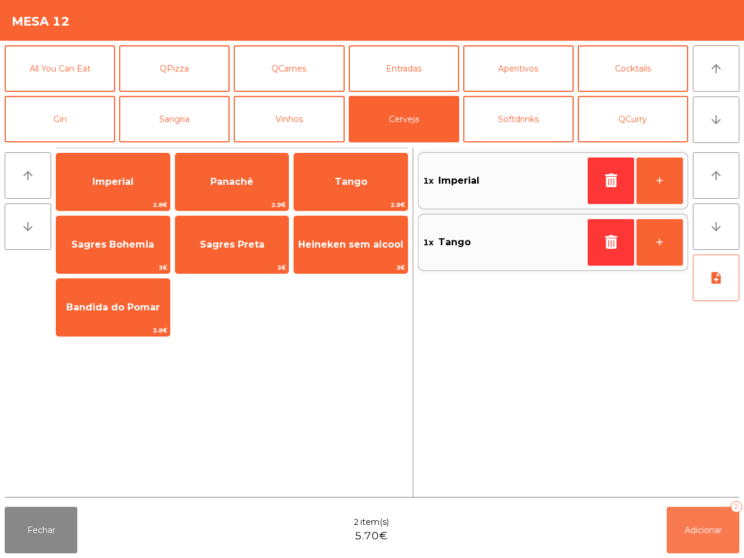
drag, startPoint x: 704, startPoint y: 529, endPoint x: 660, endPoint y: 497, distance: 54.5
click at [703, 472] on button "Adicionar 2" at bounding box center [702, 530] width 73 height 46
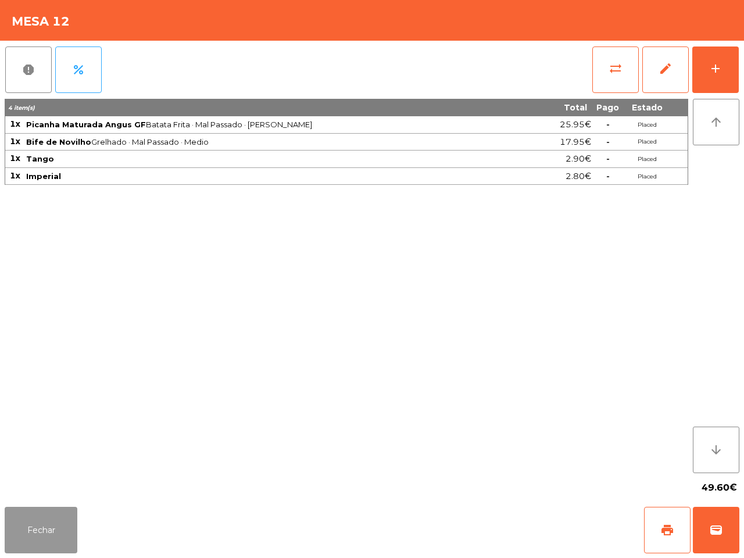
drag, startPoint x: 18, startPoint y: 529, endPoint x: 20, endPoint y: 507, distance: 21.6
click at [22, 472] on button "Fechar" at bounding box center [41, 530] width 73 height 46
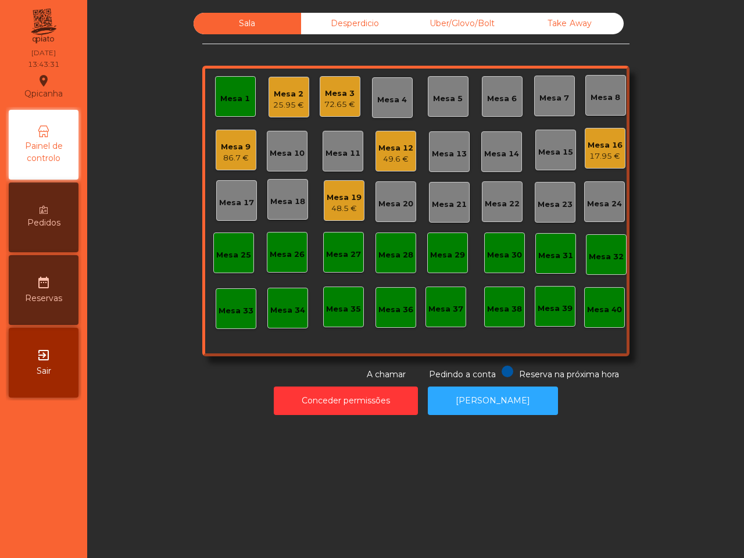
click at [341, 196] on div "Mesa 19" at bounding box center [343, 198] width 35 height 12
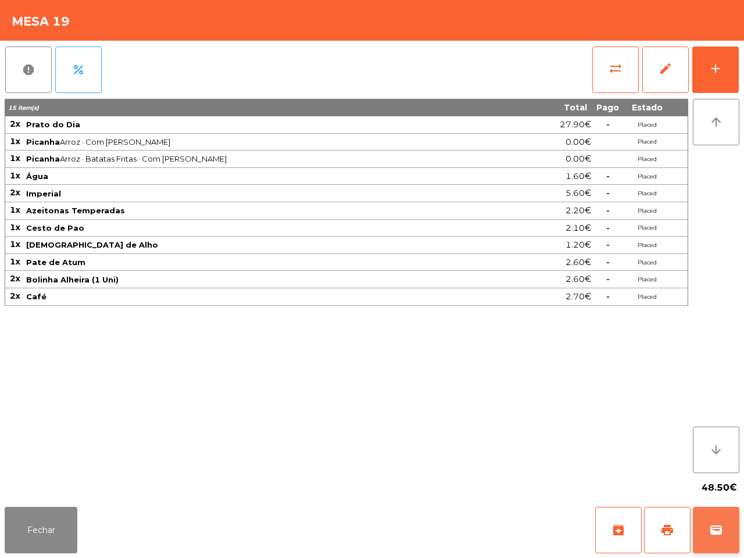
click at [720, 472] on span "wallet" at bounding box center [716, 530] width 14 height 14
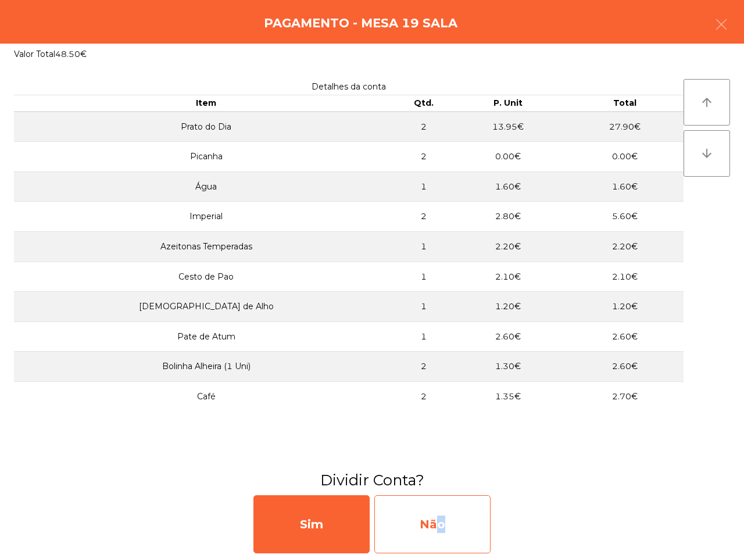
click at [434, 472] on div "Não" at bounding box center [432, 524] width 116 height 58
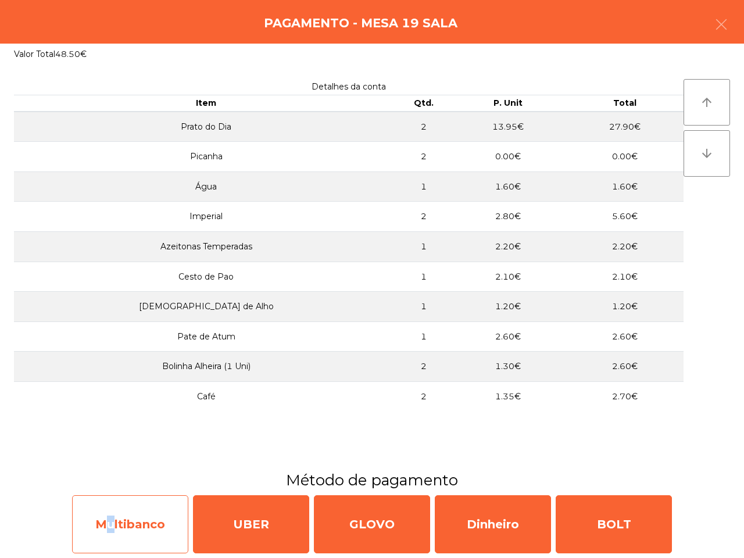
drag, startPoint x: 94, startPoint y: 521, endPoint x: 100, endPoint y: 521, distance: 7.0
click at [100, 472] on div "Multibanco" at bounding box center [130, 524] width 116 height 58
select select "**"
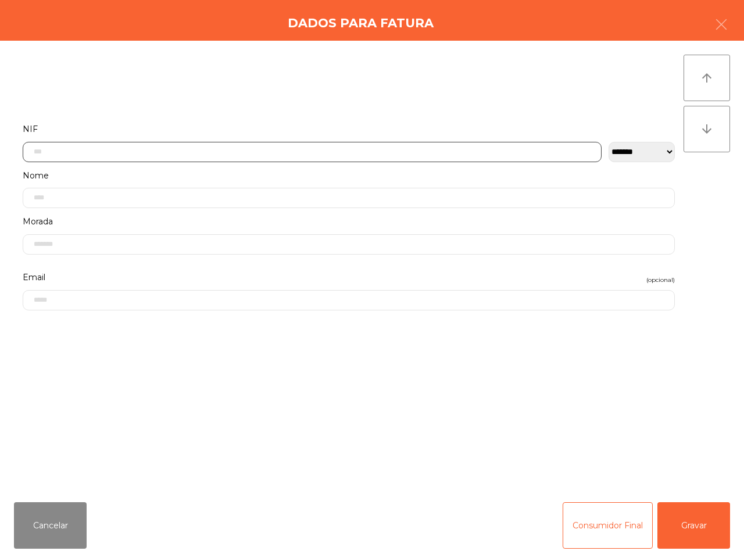
click at [158, 152] on input "text" at bounding box center [312, 152] width 579 height 20
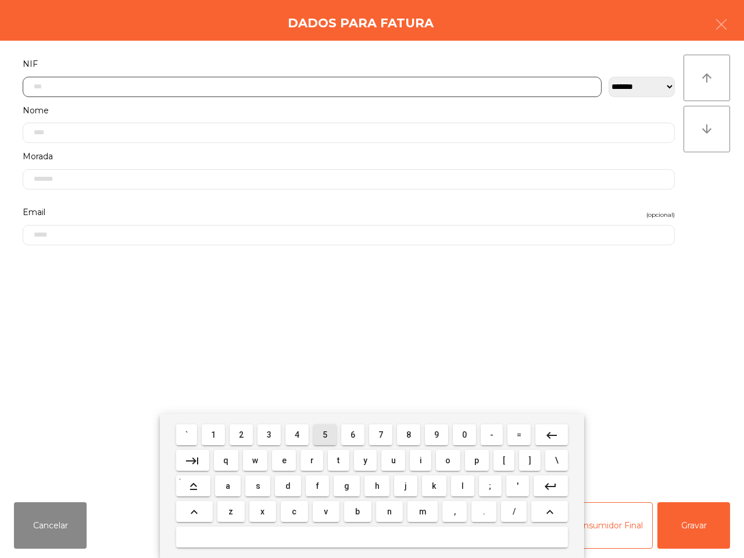
click at [329, 433] on button "5" at bounding box center [324, 434] width 23 height 21
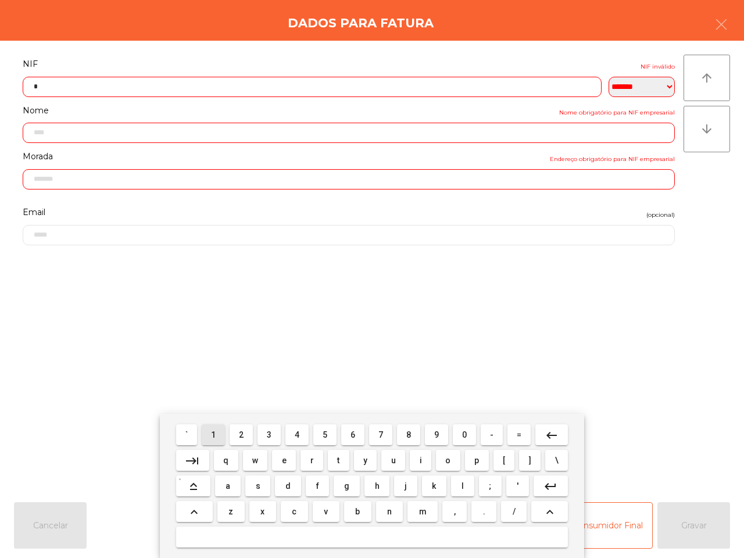
click at [218, 436] on button "1" at bounding box center [213, 434] width 23 height 21
click at [410, 432] on span "8" at bounding box center [408, 434] width 5 height 9
drag, startPoint x: 292, startPoint y: 433, endPoint x: 268, endPoint y: 434, distance: 23.9
click at [293, 433] on button "4" at bounding box center [296, 434] width 23 height 21
click at [271, 436] on button "3" at bounding box center [268, 434] width 23 height 21
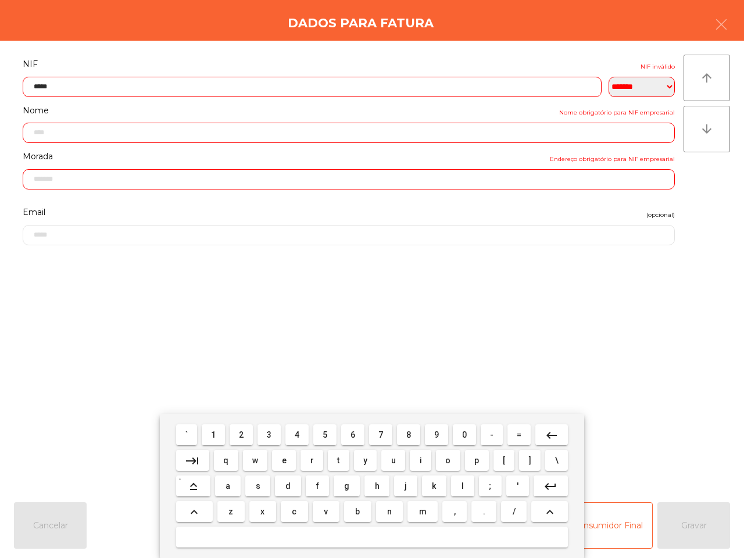
click at [297, 430] on span "4" at bounding box center [296, 434] width 5 height 9
click at [270, 432] on button "3" at bounding box center [268, 434] width 23 height 21
click at [297, 434] on span "4" at bounding box center [296, 434] width 5 height 9
click at [274, 434] on button "3" at bounding box center [268, 434] width 23 height 21
click at [551, 437] on mat-icon "keyboard_backspace" at bounding box center [551, 435] width 14 height 14
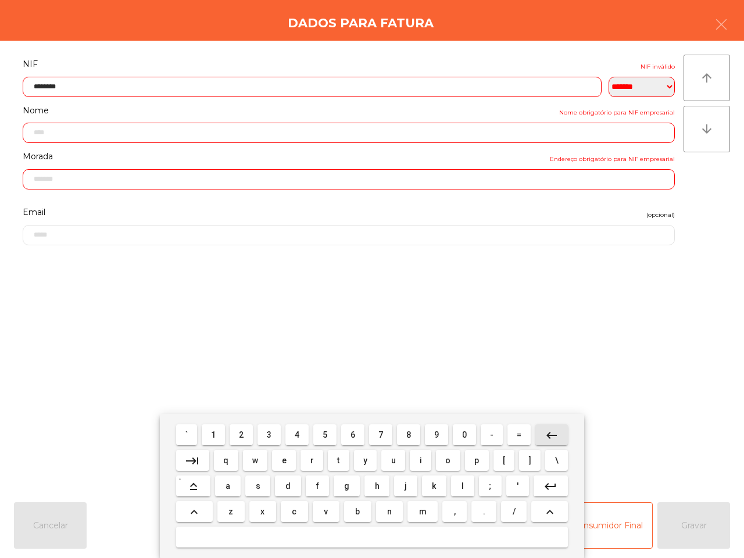
click at [551, 436] on mat-icon "keyboard_backspace" at bounding box center [551, 435] width 14 height 14
click at [465, 434] on span "0" at bounding box center [464, 434] width 5 height 9
click at [267, 432] on button "3" at bounding box center [268, 434] width 23 height 21
type input "*********"
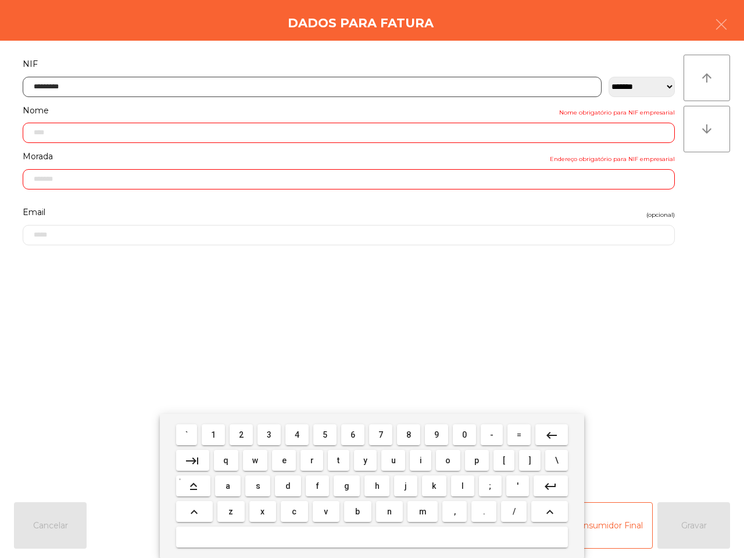
type input "**********"
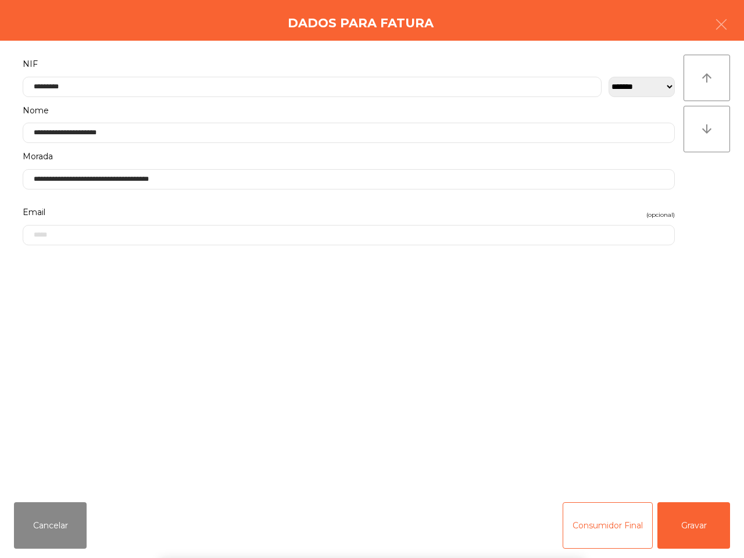
click at [671, 472] on div "` 1 2 3 4 5 6 7 8 9 0 - = keyboard_backspace keyboard_tab q w e r t y u i o p […" at bounding box center [372, 486] width 744 height 144
click at [673, 472] on button "Gravar" at bounding box center [693, 525] width 73 height 46
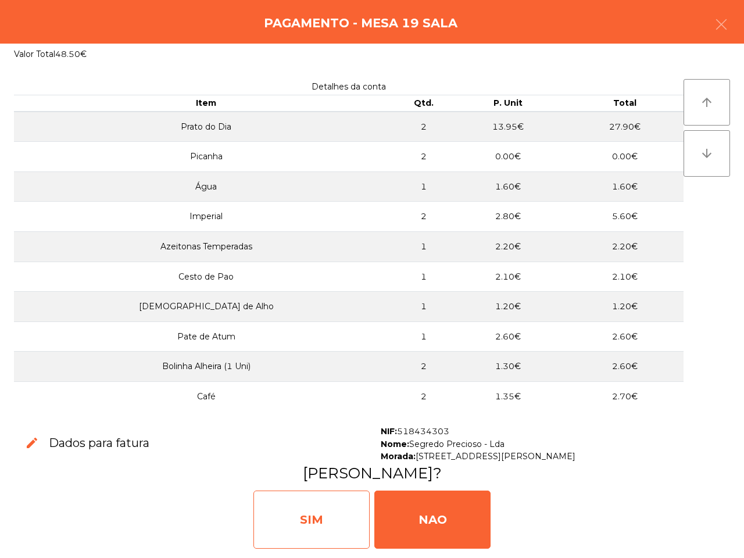
click at [310, 472] on div "SIM" at bounding box center [311, 519] width 116 height 58
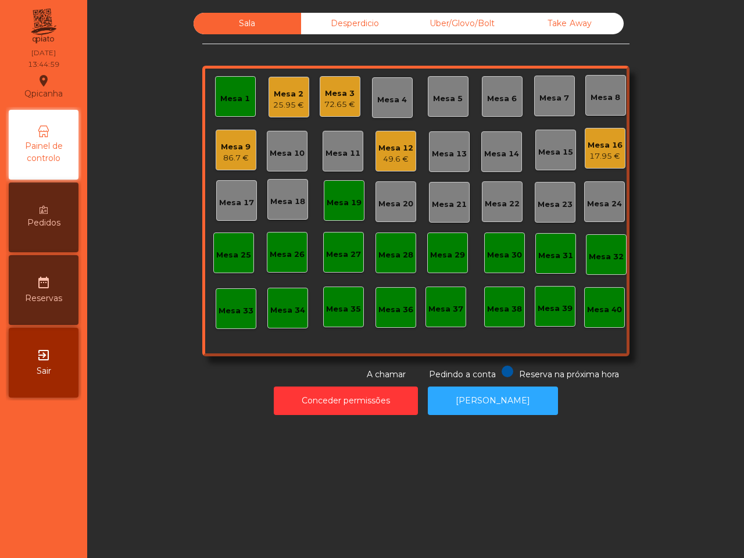
click at [606, 152] on div "17.95 €" at bounding box center [604, 156] width 35 height 12
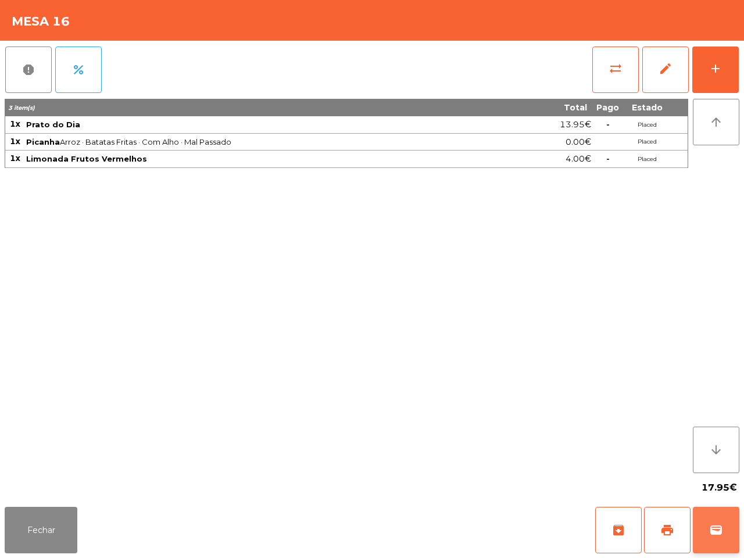
click at [706, 472] on button "wallet" at bounding box center [715, 530] width 46 height 46
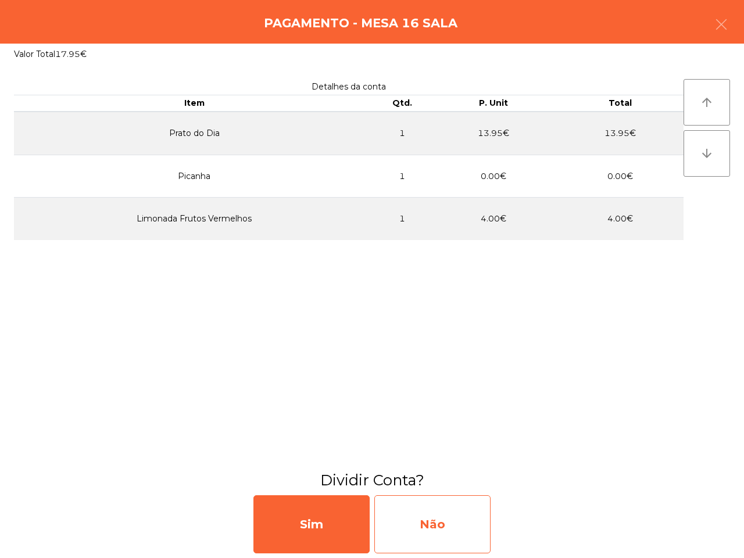
click at [445, 472] on div "Não" at bounding box center [432, 524] width 116 height 58
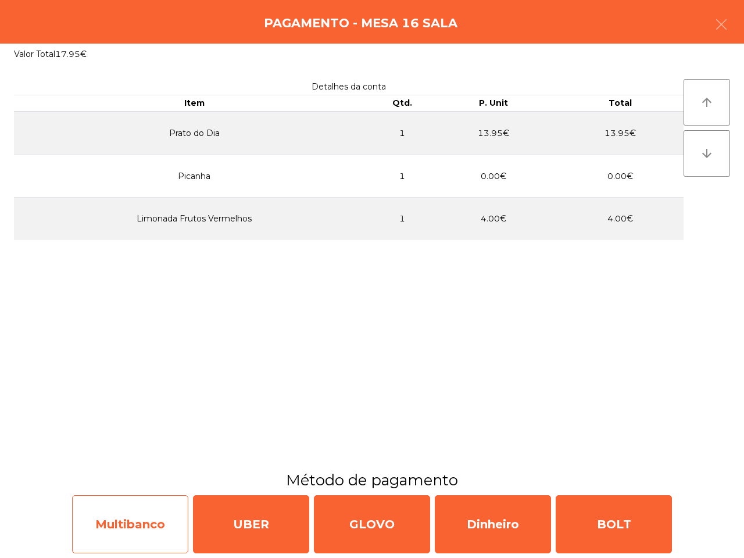
click at [135, 472] on div "Multibanco" at bounding box center [130, 524] width 116 height 58
select select "**"
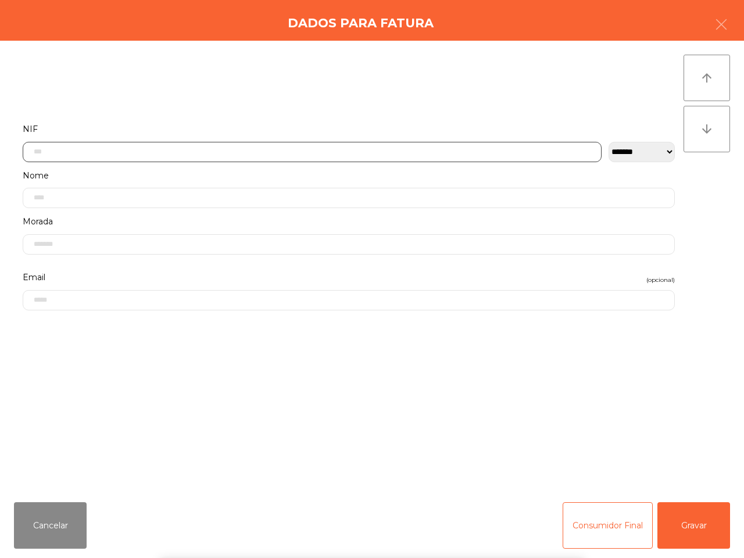
click at [96, 155] on input "text" at bounding box center [312, 152] width 579 height 20
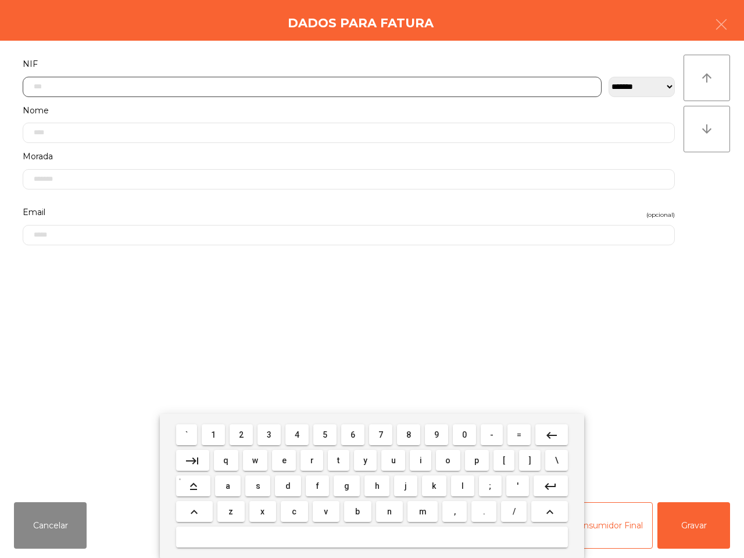
click at [248, 436] on button "2" at bounding box center [240, 434] width 23 height 21
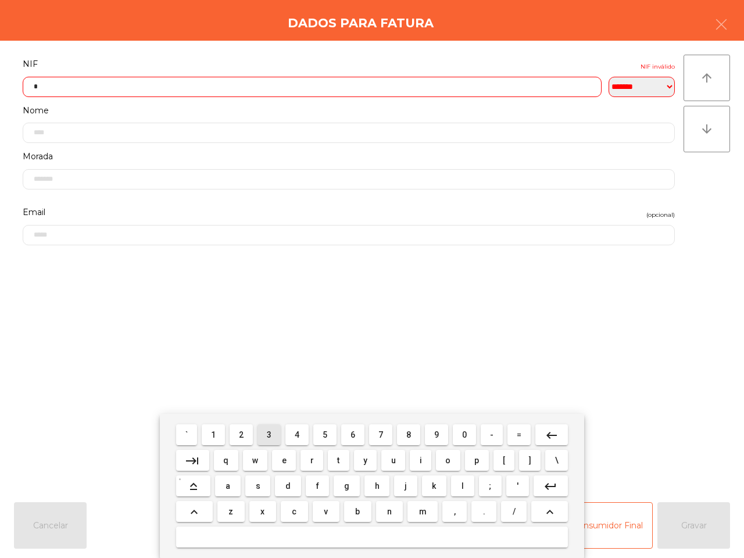
drag, startPoint x: 274, startPoint y: 441, endPoint x: 263, endPoint y: 441, distance: 11.6
click at [276, 442] on button "3" at bounding box center [268, 434] width 23 height 21
click at [208, 436] on button "1" at bounding box center [213, 434] width 23 height 21
drag, startPoint x: 293, startPoint y: 430, endPoint x: 276, endPoint y: 432, distance: 16.9
click at [296, 432] on button "4" at bounding box center [296, 434] width 23 height 21
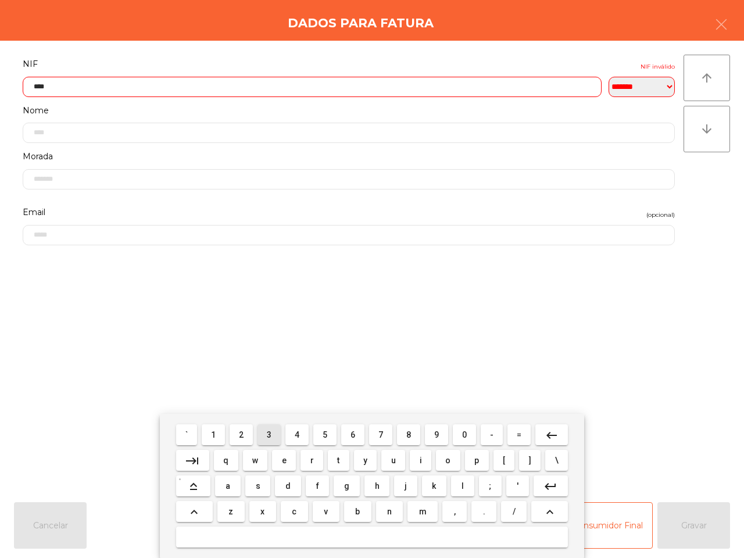
click at [268, 433] on button "3" at bounding box center [268, 434] width 23 height 21
click at [294, 437] on button "4" at bounding box center [296, 434] width 23 height 21
click at [358, 431] on button "6" at bounding box center [352, 434] width 23 height 21
click at [550, 433] on mat-icon "keyboard_backspace" at bounding box center [551, 435] width 14 height 14
drag, startPoint x: 326, startPoint y: 430, endPoint x: 313, endPoint y: 432, distance: 13.5
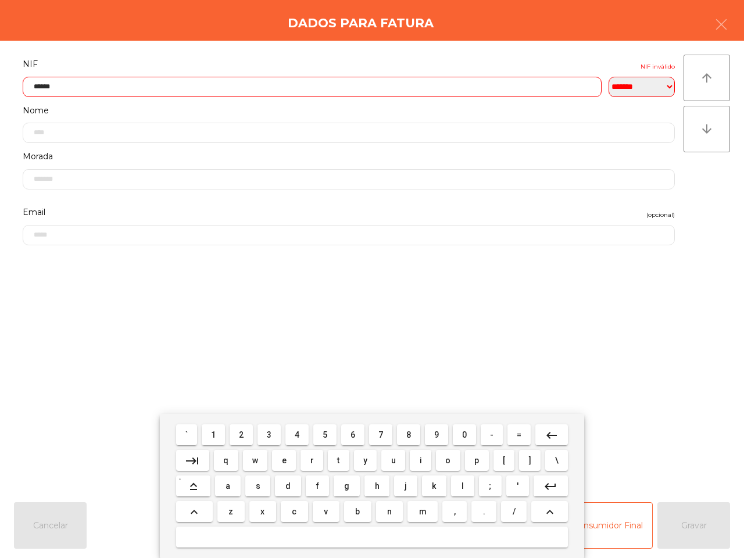
click at [328, 432] on button "5" at bounding box center [324, 434] width 23 height 21
drag, startPoint x: 268, startPoint y: 430, endPoint x: 318, endPoint y: 443, distance: 51.6
click at [269, 430] on span "3" at bounding box center [269, 434] width 5 height 9
click at [384, 432] on button "7" at bounding box center [380, 434] width 23 height 21
type input "*********"
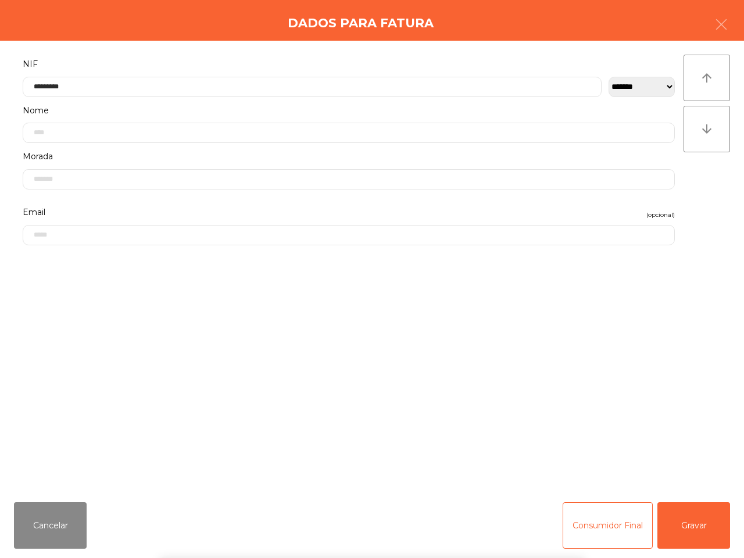
click at [713, 472] on div "` 1 2 3 4 5 6 7 8 9 0 - = keyboard_backspace keyboard_tab q w e r t y u i o p […" at bounding box center [372, 486] width 744 height 144
click at [709, 472] on button "Gravar" at bounding box center [693, 525] width 73 height 46
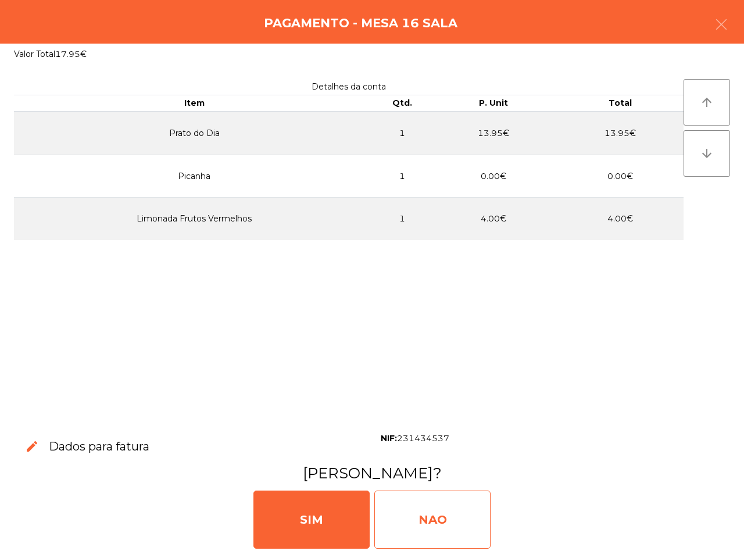
click at [473, 472] on div "NAO" at bounding box center [432, 519] width 116 height 58
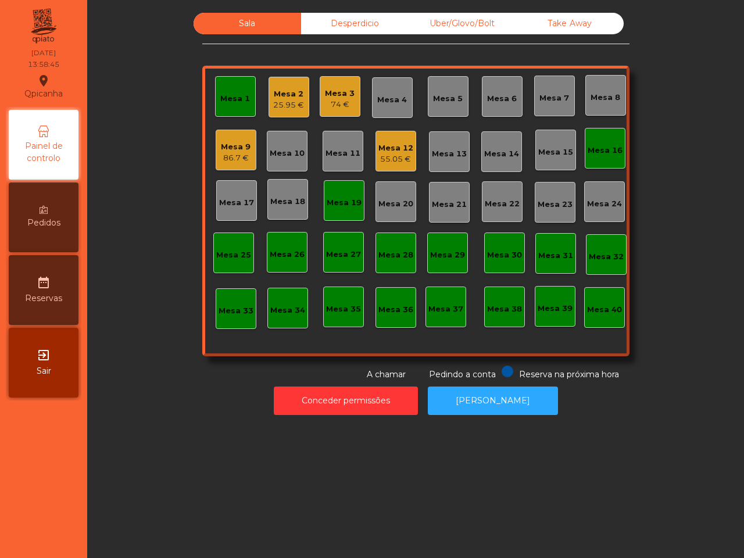
click at [277, 100] on div "25.95 €" at bounding box center [288, 105] width 31 height 12
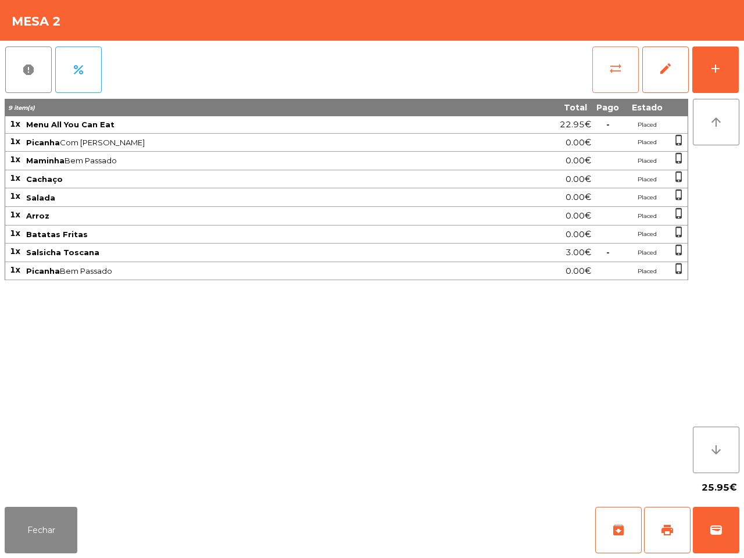
click at [613, 68] on span "sync_alt" at bounding box center [615, 69] width 14 height 14
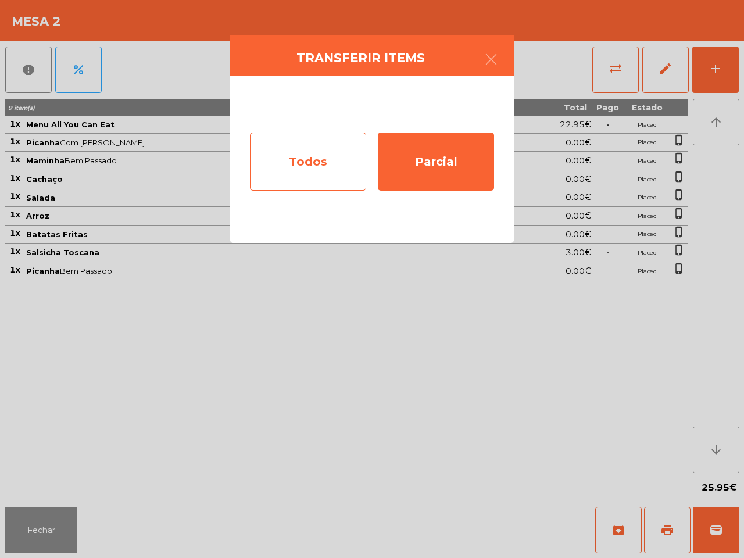
click at [326, 154] on div "Todos" at bounding box center [308, 161] width 116 height 58
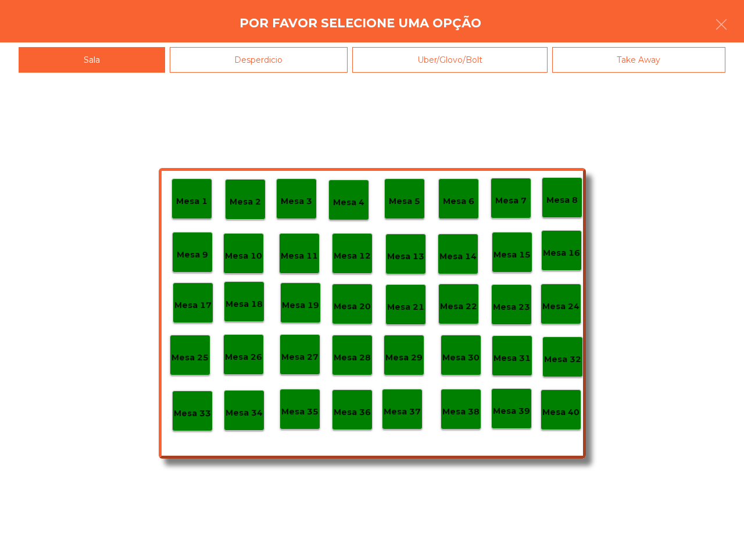
click at [254, 55] on div "Desperdicio" at bounding box center [259, 60] width 178 height 26
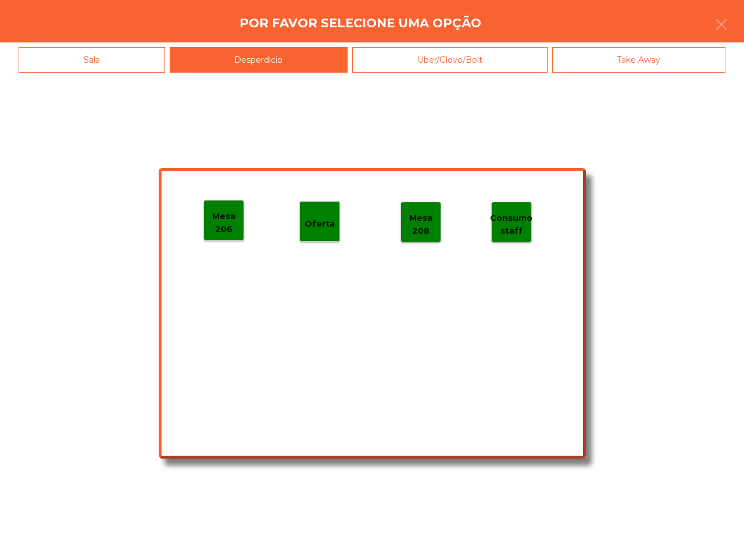
click at [322, 225] on p "Oferta" at bounding box center [319, 223] width 30 height 13
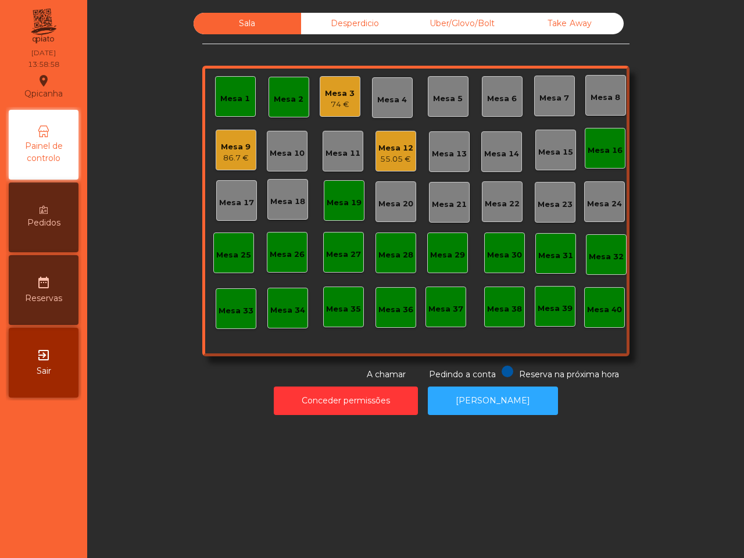
click at [594, 145] on div "Mesa 16" at bounding box center [604, 151] width 35 height 12
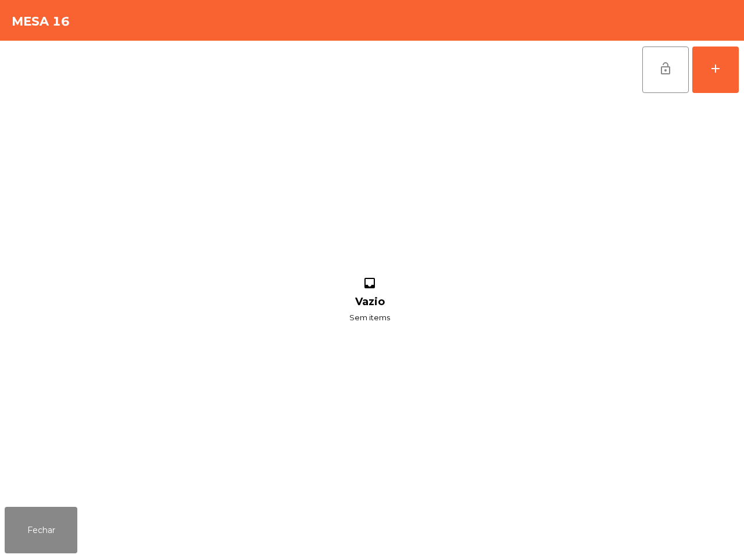
drag, startPoint x: 660, startPoint y: 73, endPoint x: 614, endPoint y: 83, distance: 46.9
click at [661, 73] on span "lock_open" at bounding box center [665, 69] width 14 height 14
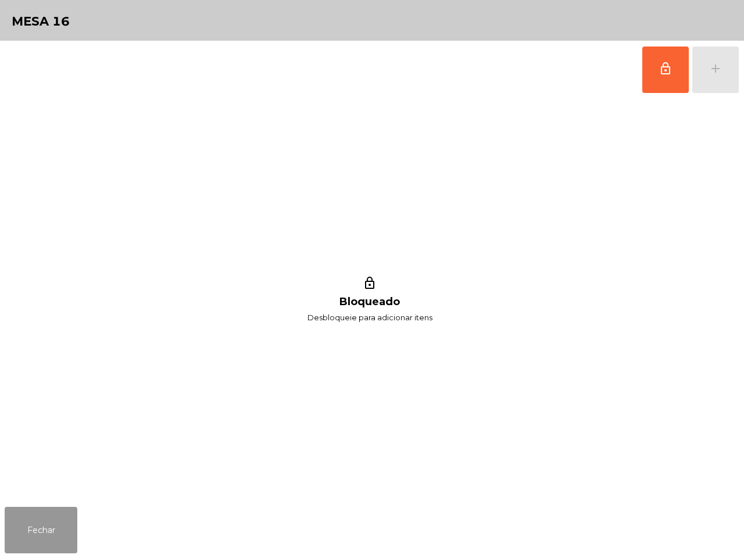
drag, startPoint x: 59, startPoint y: 510, endPoint x: 60, endPoint y: 498, distance: 11.6
click at [59, 472] on button "Fechar" at bounding box center [41, 530] width 73 height 46
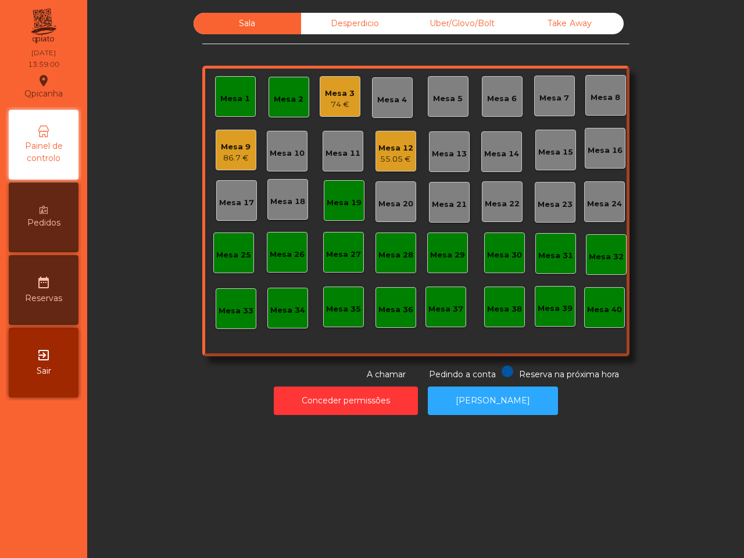
click at [221, 88] on div "Mesa 1" at bounding box center [235, 96] width 30 height 16
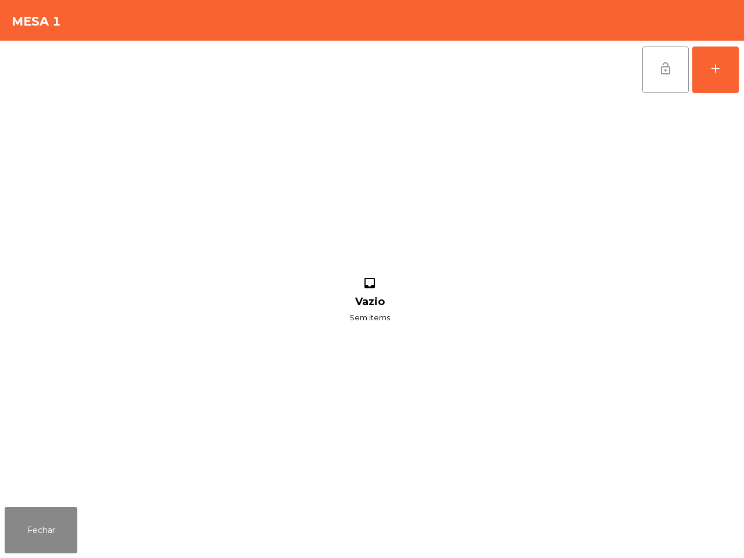
click at [667, 71] on span "lock_open" at bounding box center [665, 69] width 14 height 14
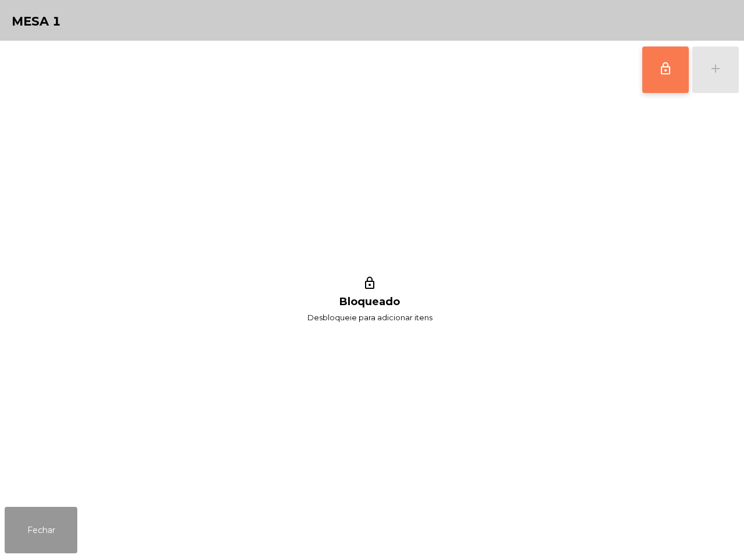
drag, startPoint x: 21, startPoint y: 518, endPoint x: 29, endPoint y: 504, distance: 16.4
click at [22, 472] on button "Fechar" at bounding box center [41, 530] width 73 height 46
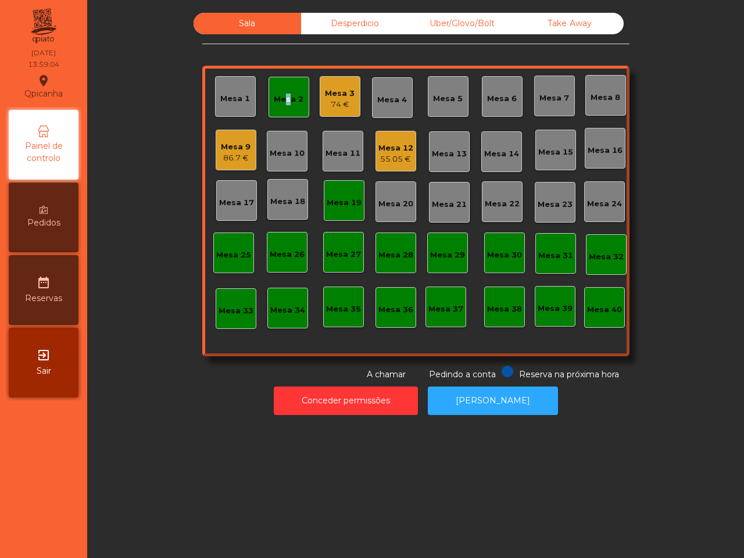
click at [278, 103] on div "Mesa 2" at bounding box center [289, 100] width 30 height 12
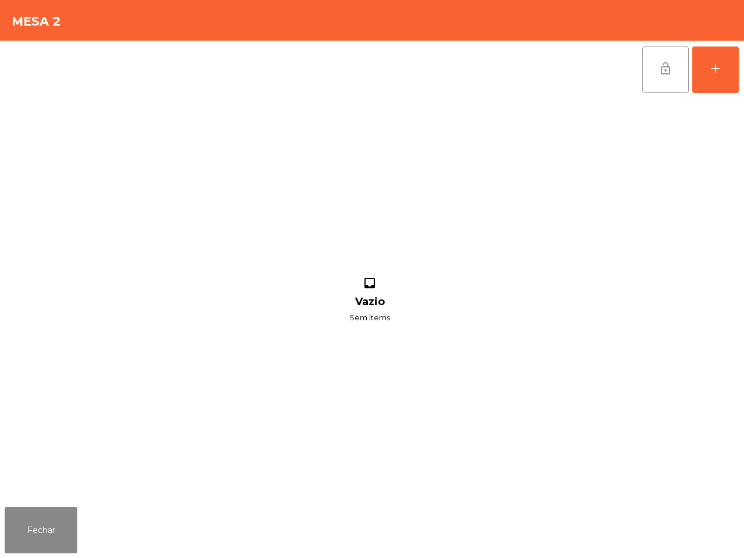
click at [658, 68] on span "lock_open" at bounding box center [665, 69] width 14 height 14
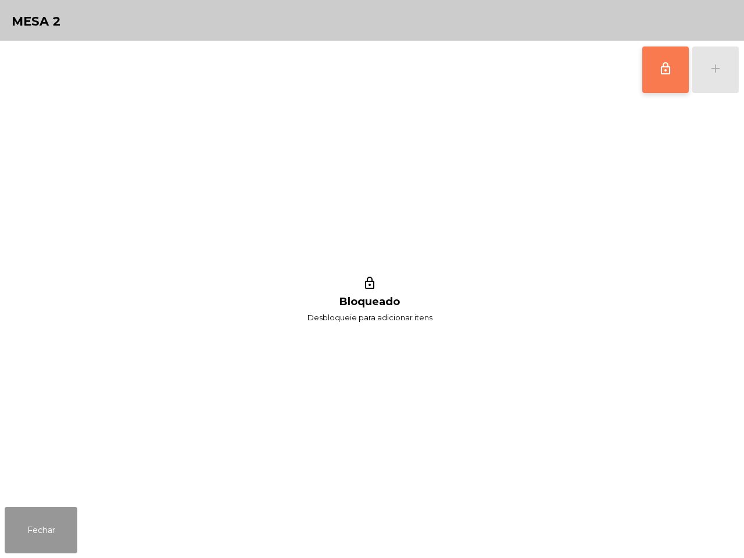
drag, startPoint x: 51, startPoint y: 547, endPoint x: 59, endPoint y: 547, distance: 8.2
click at [52, 472] on button "Fechar" at bounding box center [41, 530] width 73 height 46
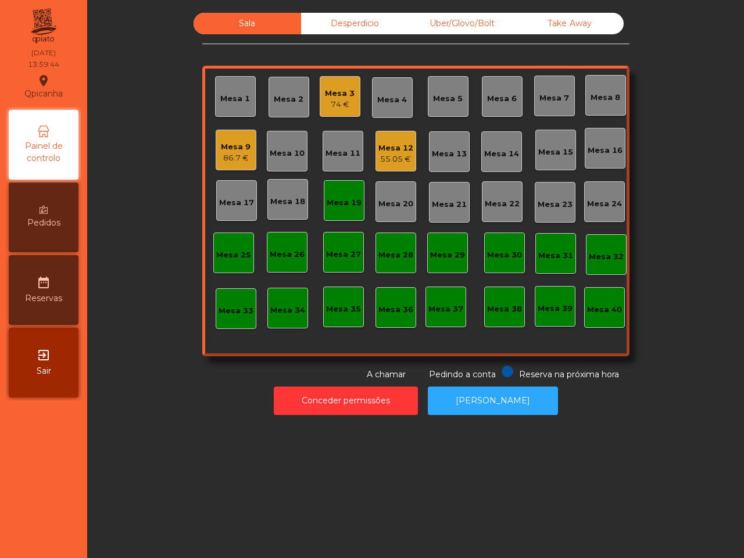
click at [337, 306] on div "Mesa 35" at bounding box center [343, 309] width 35 height 12
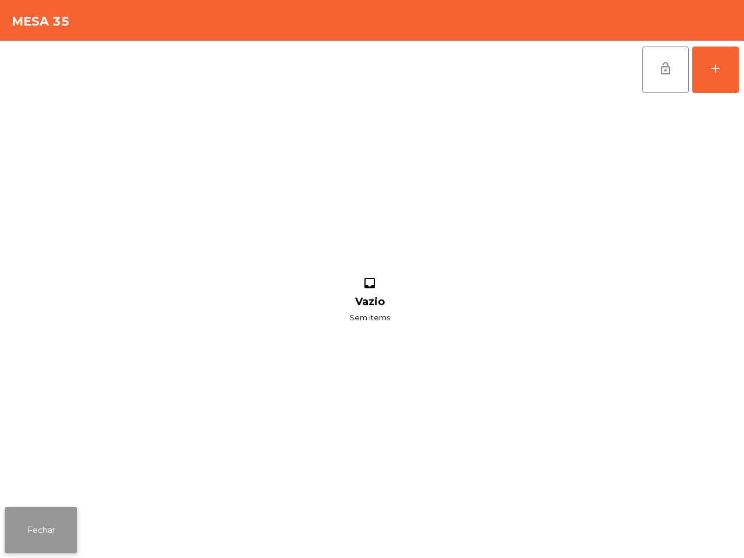
click at [47, 472] on button "Fechar" at bounding box center [41, 530] width 73 height 46
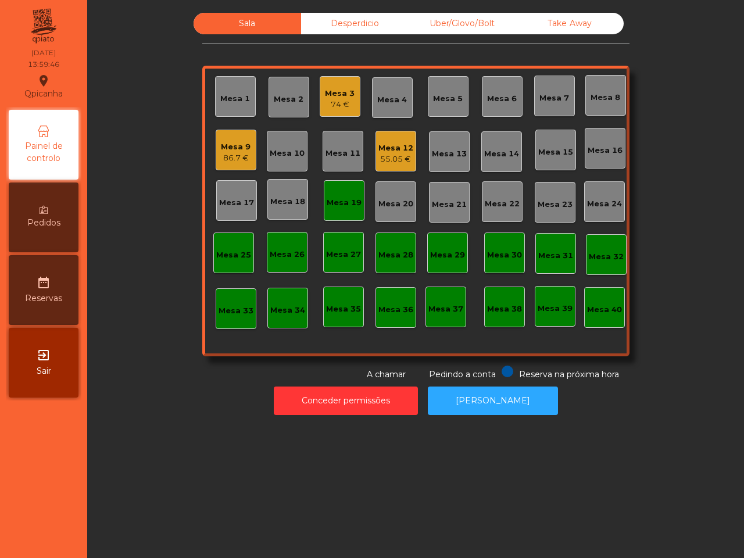
click at [339, 86] on div "Mesa 3 74 €" at bounding box center [340, 96] width 30 height 27
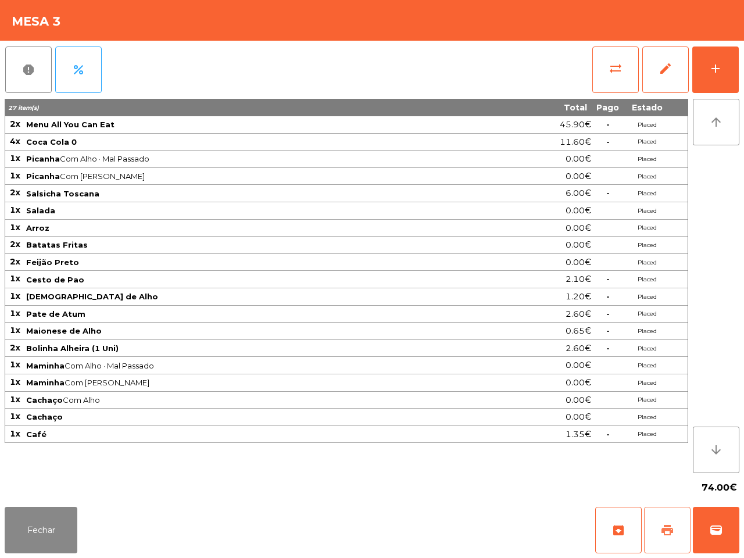
click at [671, 472] on span "print" at bounding box center [667, 530] width 14 height 14
click at [665, 472] on span "print" at bounding box center [667, 530] width 14 height 14
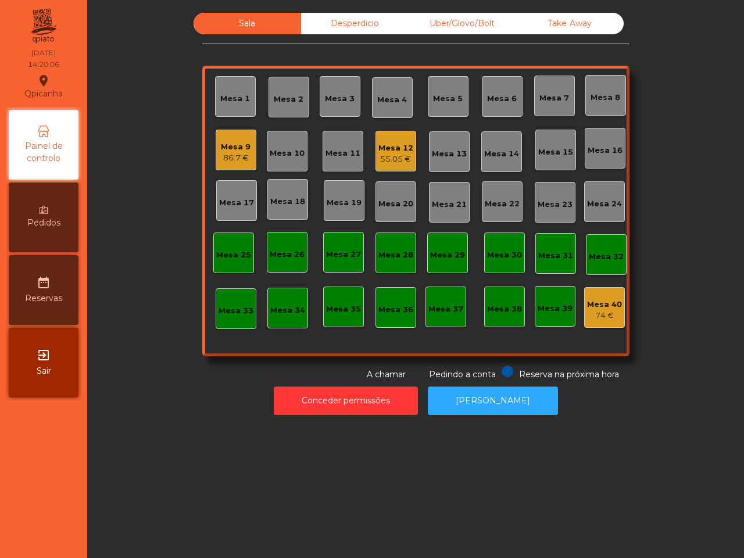
drag, startPoint x: 665, startPoint y: 536, endPoint x: 482, endPoint y: 355, distance: 257.5
click at [664, 472] on div "Sala Desperdicio Uber/Glovo/Bolt Take Away Mesa 1 Mesa 2 Mesa 3 Mesa 4 Mesa 5 M…" at bounding box center [415, 279] width 656 height 558
click at [227, 140] on div "Mesa 9 86.7 €" at bounding box center [236, 150] width 30 height 27
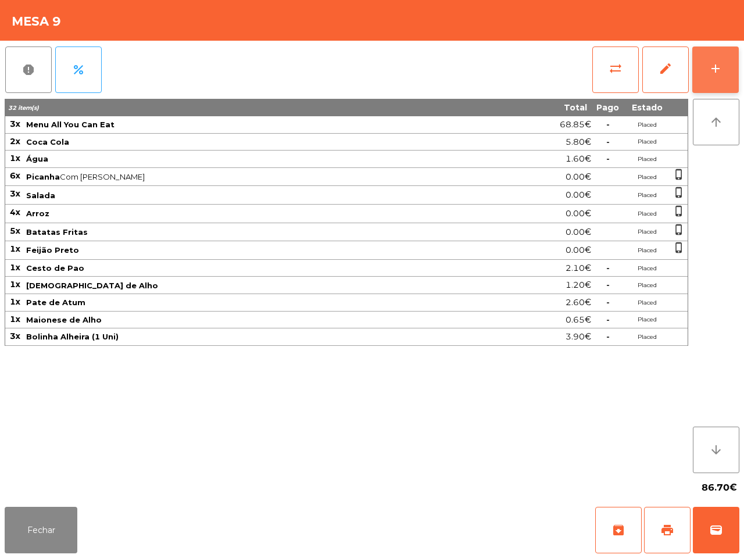
click at [719, 69] on button "add" at bounding box center [715, 69] width 46 height 46
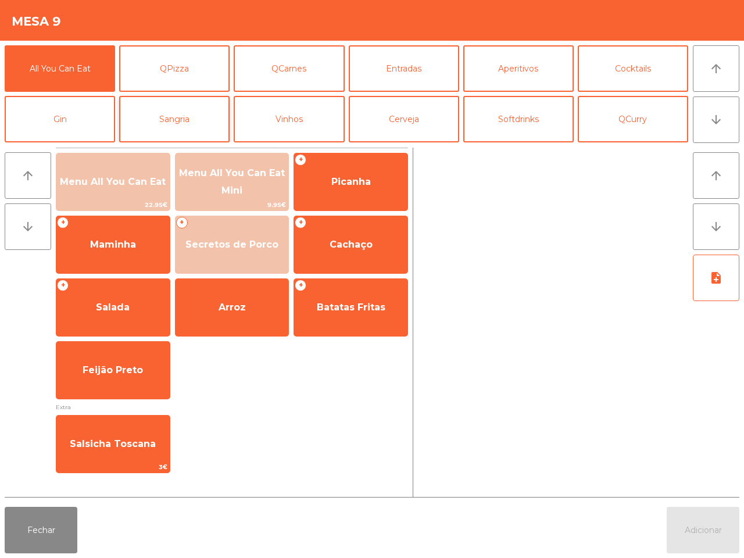
scroll to position [73, 0]
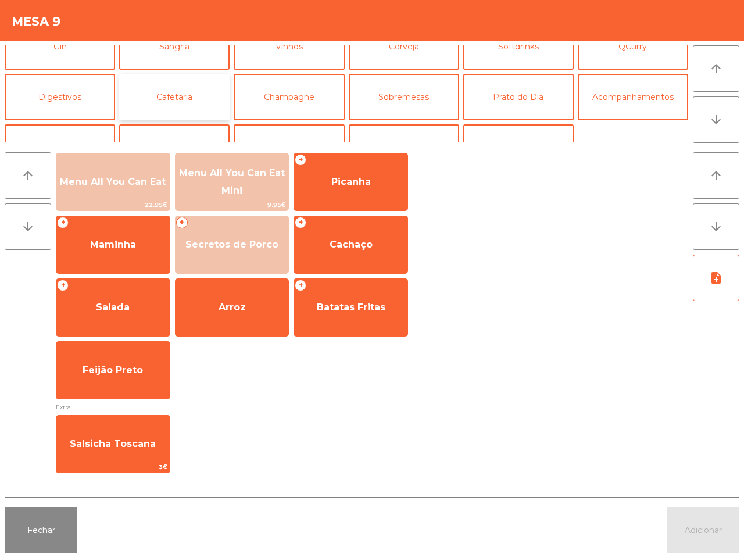
click at [157, 106] on button "Cafetaria" at bounding box center [174, 97] width 110 height 46
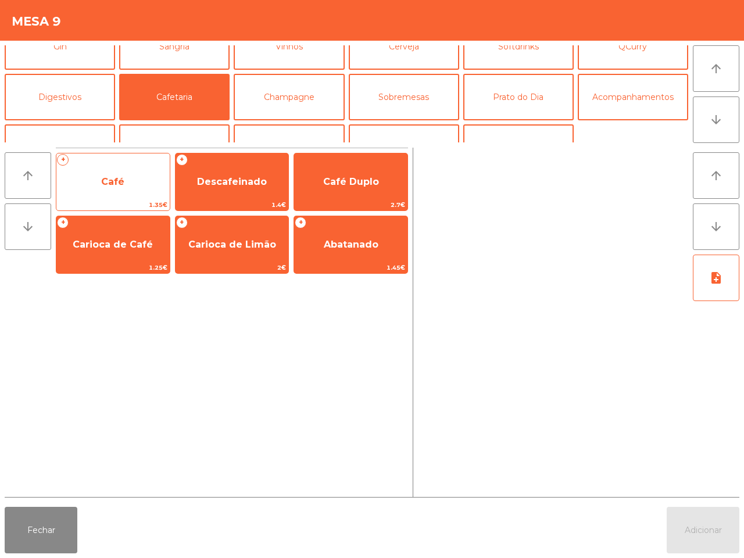
click at [141, 176] on span "Café" at bounding box center [112, 181] width 113 height 31
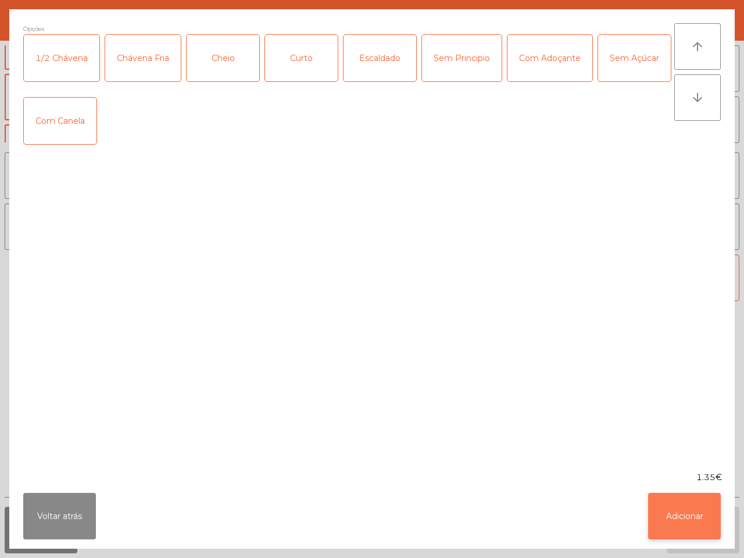
click at [660, 472] on button "Adicionar" at bounding box center [684, 516] width 73 height 46
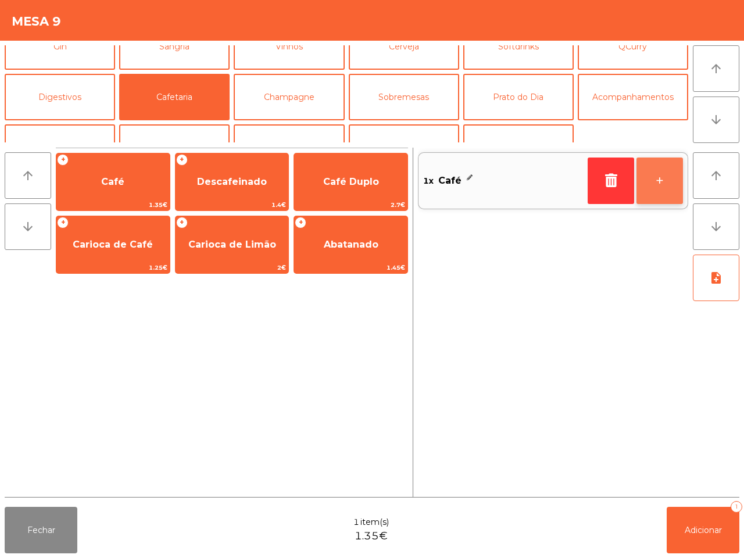
click at [669, 179] on button "+" at bounding box center [659, 180] width 46 height 46
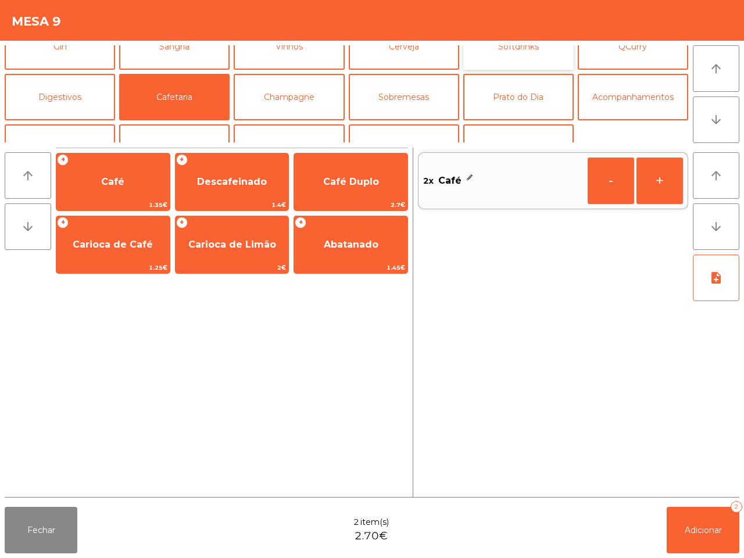
click at [491, 59] on button "Softdrinks" at bounding box center [518, 46] width 110 height 46
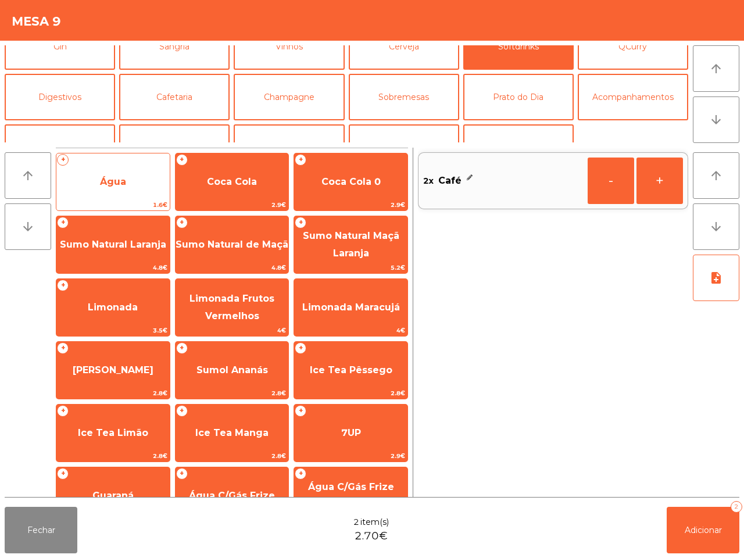
click at [121, 177] on span "Água" at bounding box center [113, 181] width 26 height 11
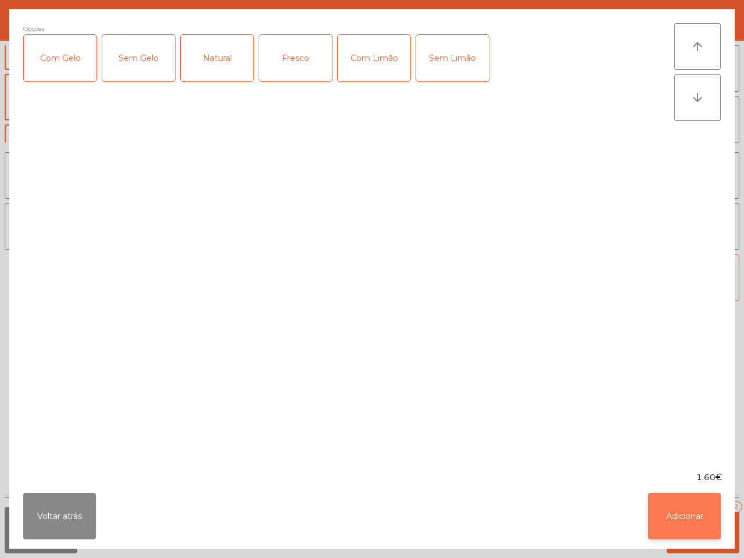
click at [689, 472] on button "Adicionar" at bounding box center [684, 516] width 73 height 46
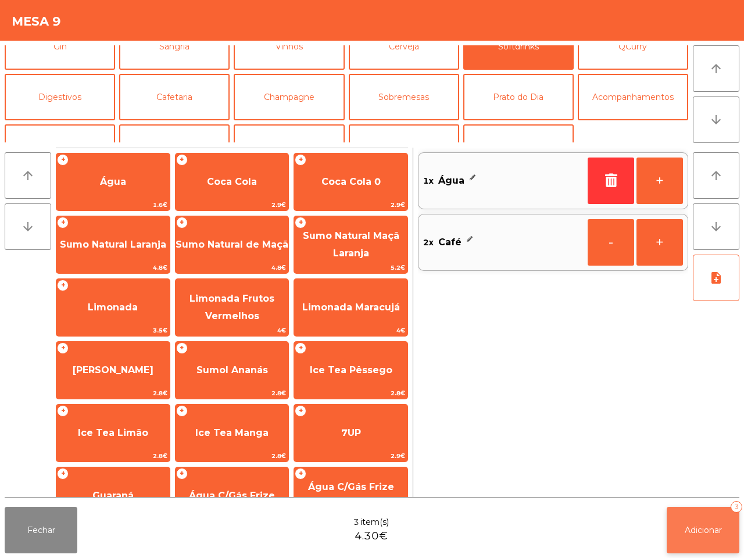
click at [689, 472] on button "Adicionar 3" at bounding box center [702, 530] width 73 height 46
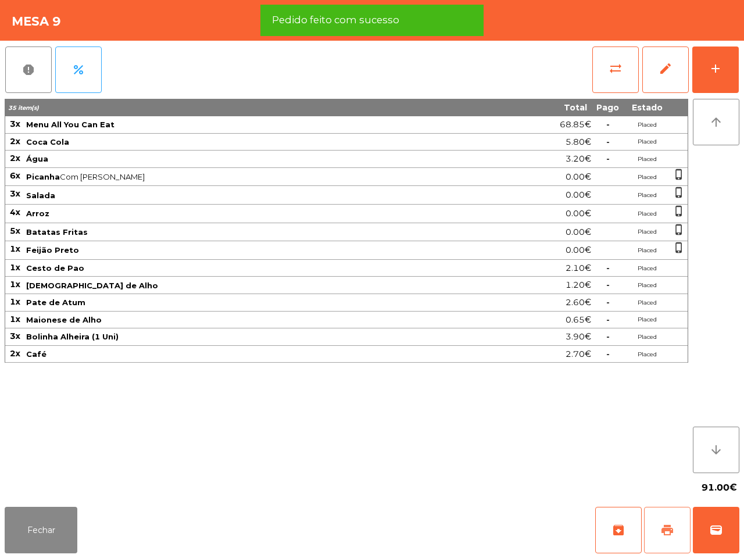
click at [664, 472] on button "print" at bounding box center [667, 530] width 46 height 46
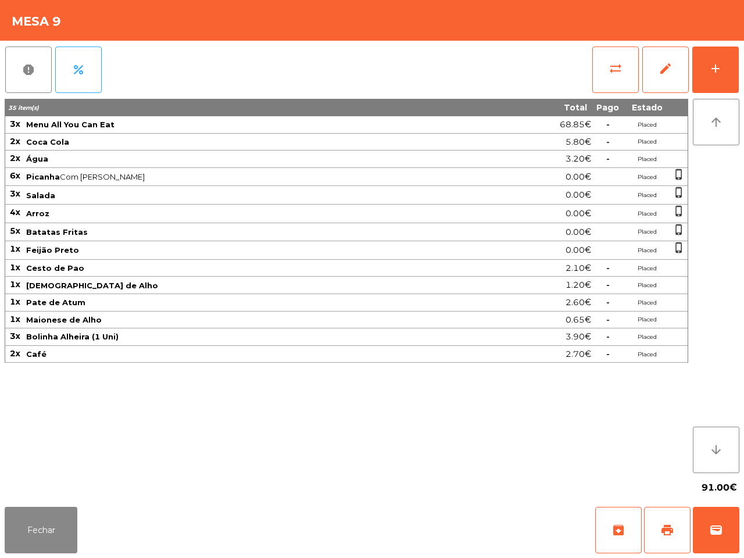
drag, startPoint x: 436, startPoint y: 489, endPoint x: 239, endPoint y: 494, distance: 197.6
click at [436, 472] on div "91.00€" at bounding box center [372, 487] width 734 height 29
drag, startPoint x: 22, startPoint y: 533, endPoint x: 83, endPoint y: 480, distance: 80.7
click at [25, 472] on button "Fechar" at bounding box center [41, 530] width 73 height 46
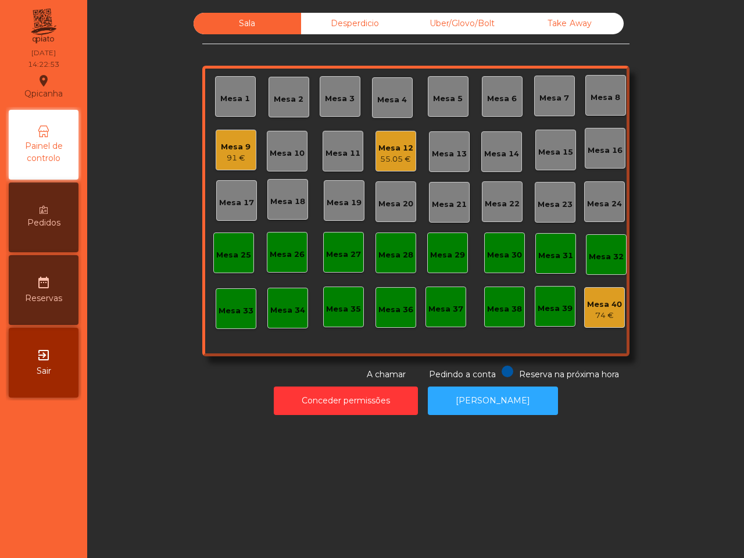
click at [380, 143] on div "Mesa 12" at bounding box center [395, 148] width 35 height 12
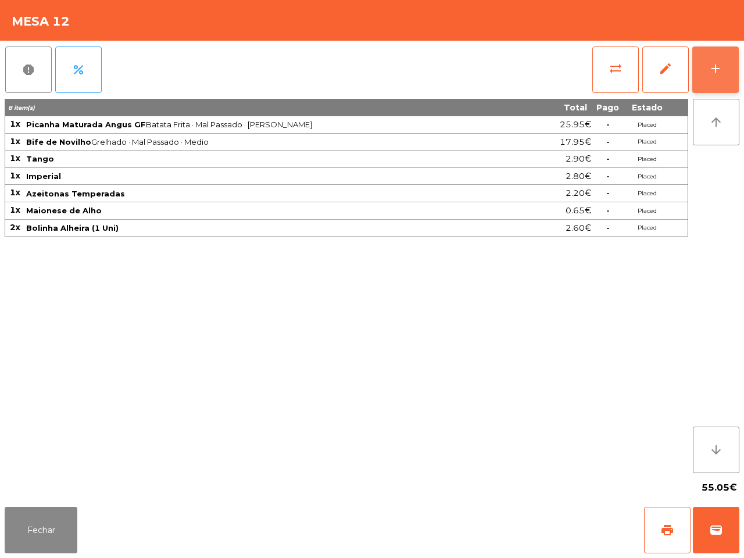
click at [704, 57] on button "add" at bounding box center [715, 69] width 46 height 46
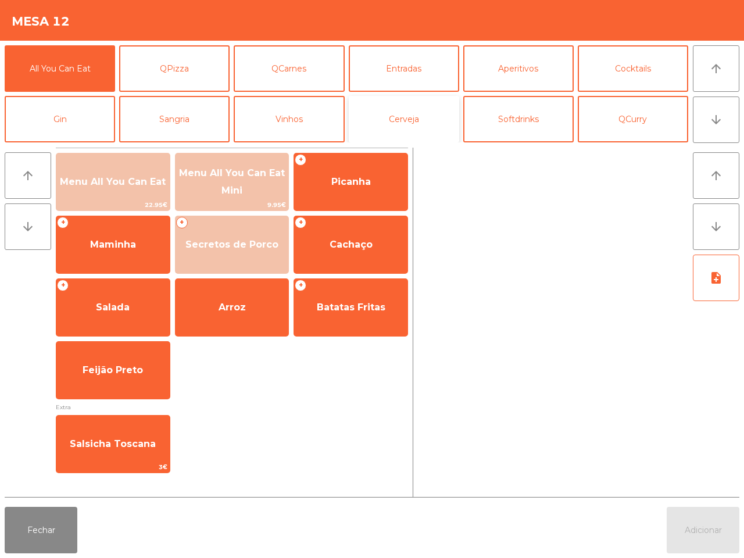
drag, startPoint x: 419, startPoint y: 115, endPoint x: 361, endPoint y: 112, distance: 58.2
click at [423, 115] on button "Cerveja" at bounding box center [404, 119] width 110 height 46
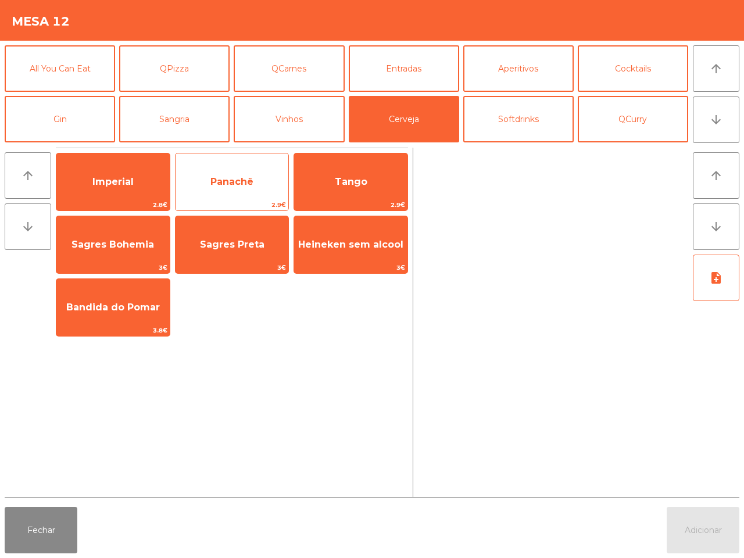
click at [232, 179] on span "Panachê" at bounding box center [231, 181] width 43 height 11
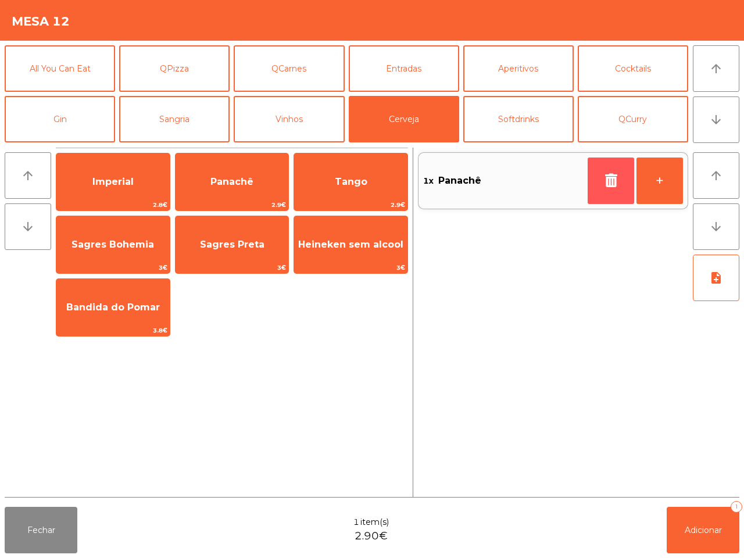
click at [597, 182] on button "button" at bounding box center [610, 180] width 46 height 46
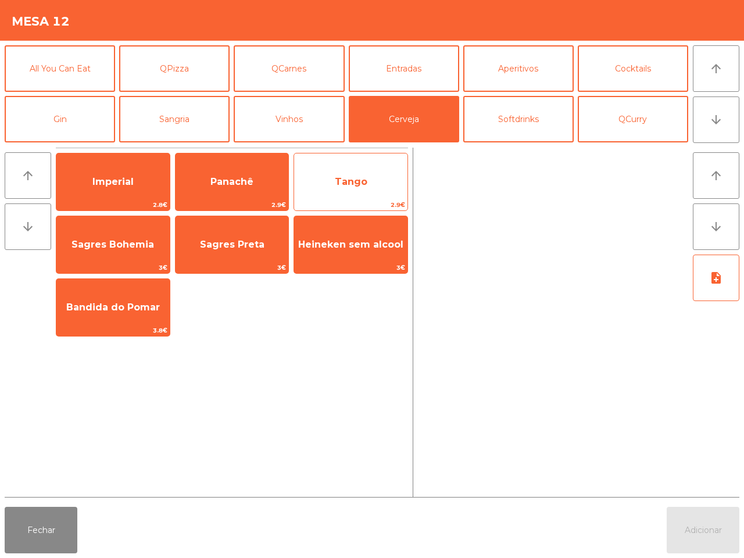
click at [380, 179] on span "Tango" at bounding box center [350, 181] width 113 height 31
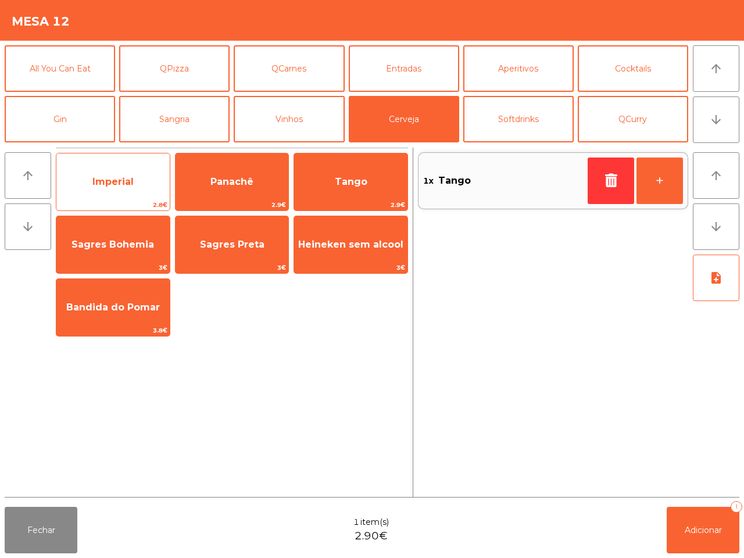
click at [144, 166] on span "Imperial" at bounding box center [112, 181] width 113 height 31
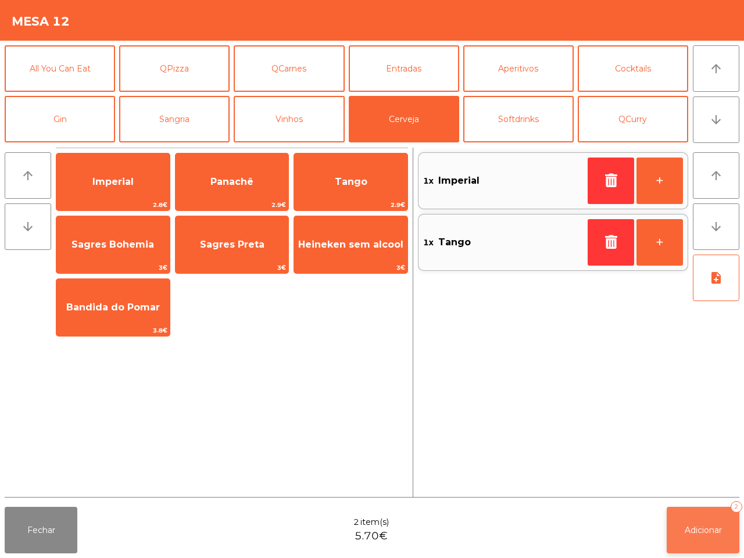
click at [687, 472] on button "Adicionar 2" at bounding box center [702, 530] width 73 height 46
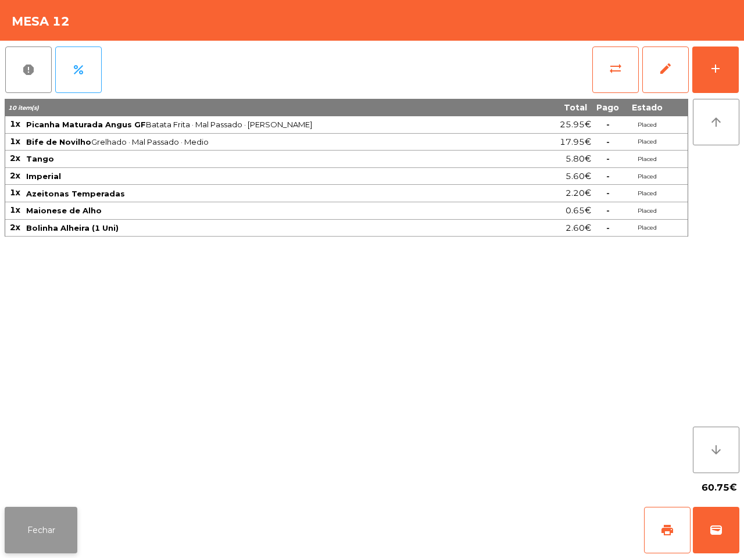
click at [62, 472] on button "Fechar" at bounding box center [41, 530] width 73 height 46
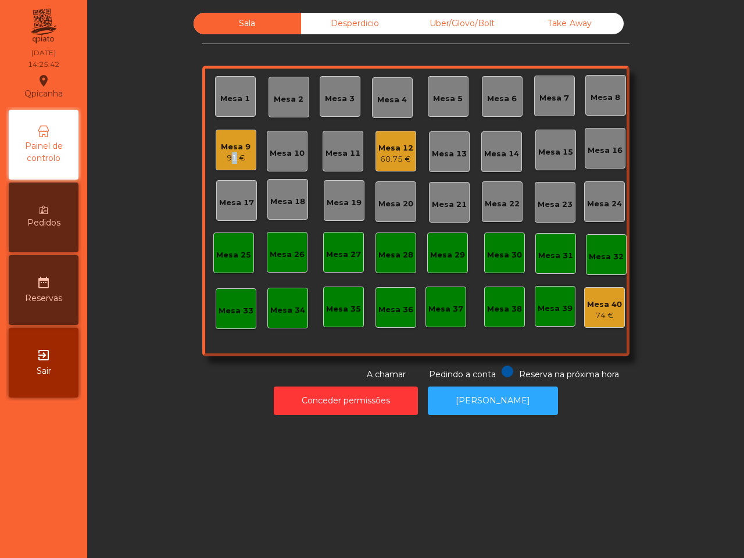
click at [224, 153] on div "91 €" at bounding box center [236, 158] width 30 height 12
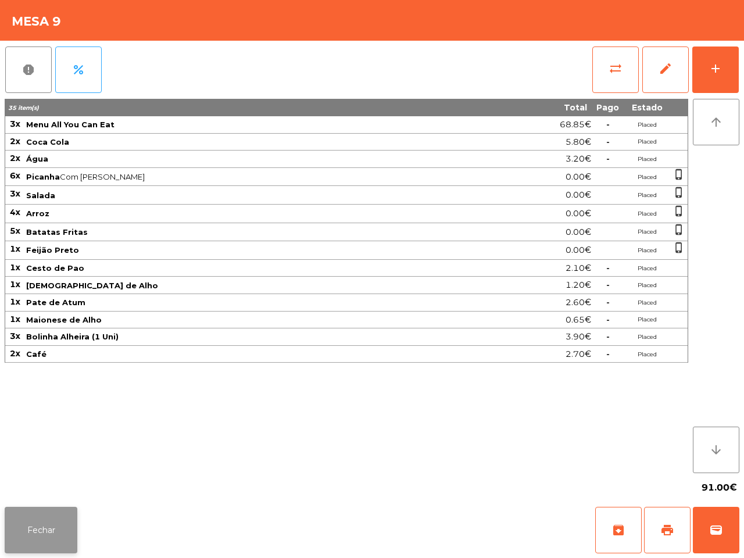
click at [51, 472] on button "Fechar" at bounding box center [41, 530] width 73 height 46
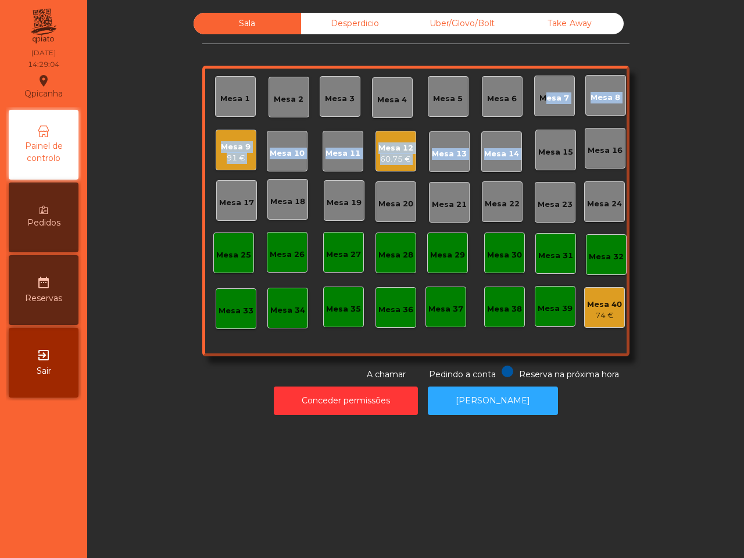
drag, startPoint x: 533, startPoint y: 114, endPoint x: 536, endPoint y: 266, distance: 152.2
click at [526, 186] on div "Mesa 1 Mesa 2 Mesa 3 Mesa 4 Mesa 5 Mesa 6 Mesa 7 Mesa 8 Mesa 9 91 € Mesa 10 Mes…" at bounding box center [415, 211] width 427 height 290
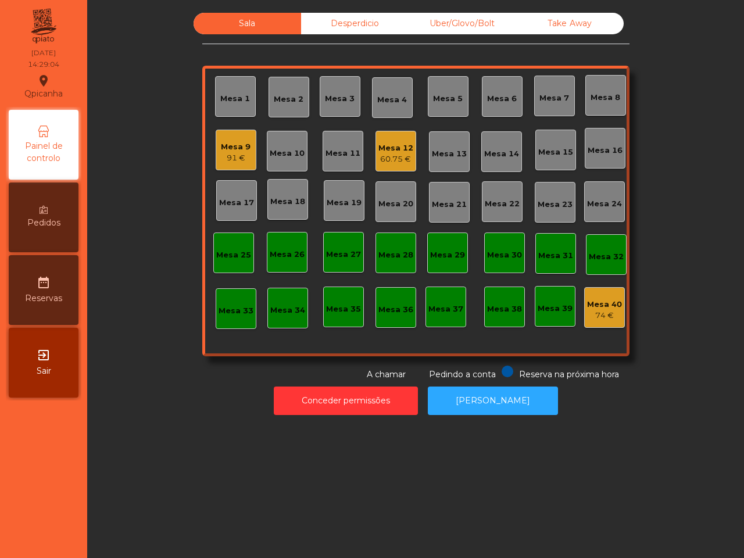
click at [301, 318] on div "Mesa 34" at bounding box center [287, 308] width 41 height 41
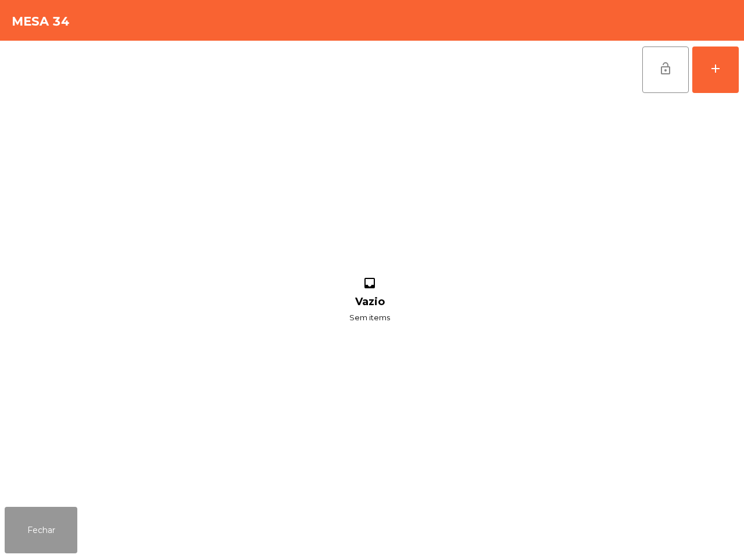
drag, startPoint x: 27, startPoint y: 521, endPoint x: 81, endPoint y: 470, distance: 74.0
click at [31, 472] on button "Fechar" at bounding box center [41, 530] width 73 height 46
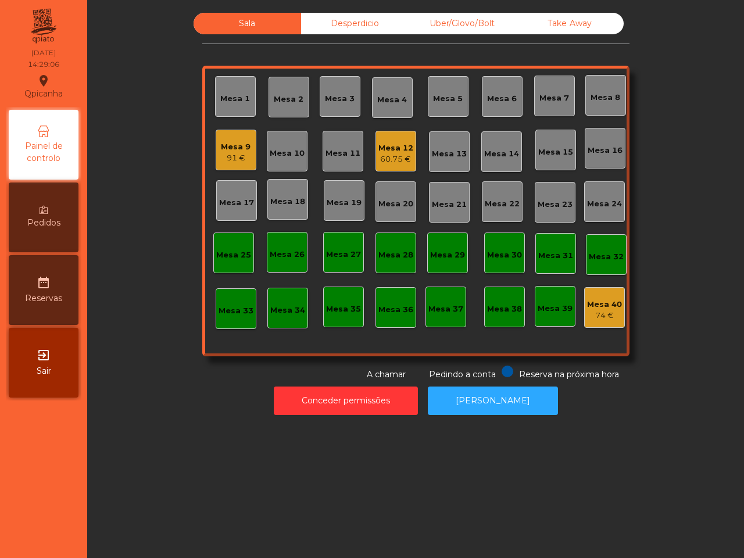
click at [227, 147] on div "Mesa 9" at bounding box center [236, 147] width 30 height 12
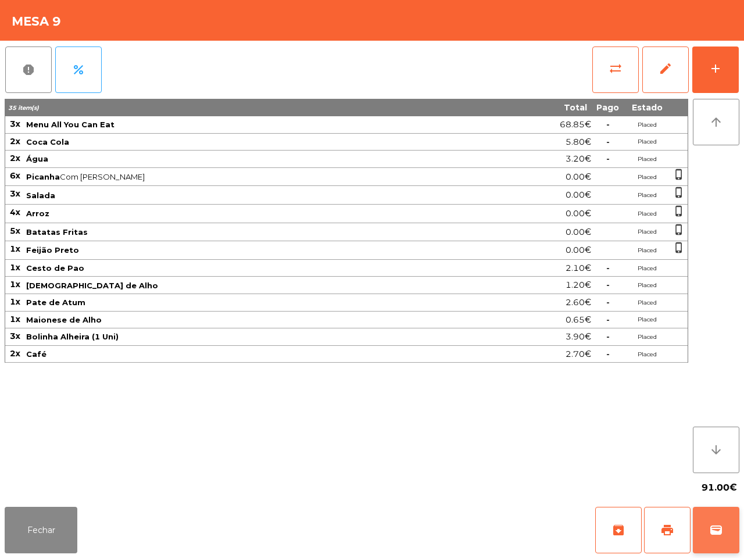
click at [710, 472] on button "wallet" at bounding box center [715, 530] width 46 height 46
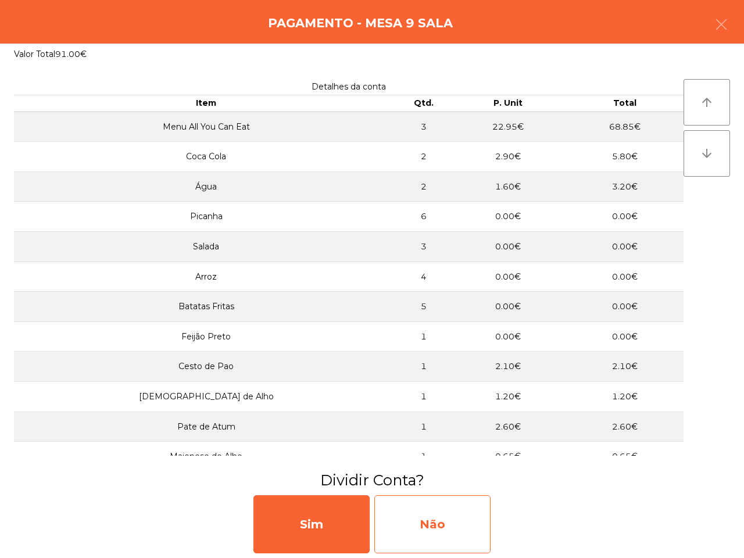
click at [472, 472] on div "Não" at bounding box center [432, 524] width 116 height 58
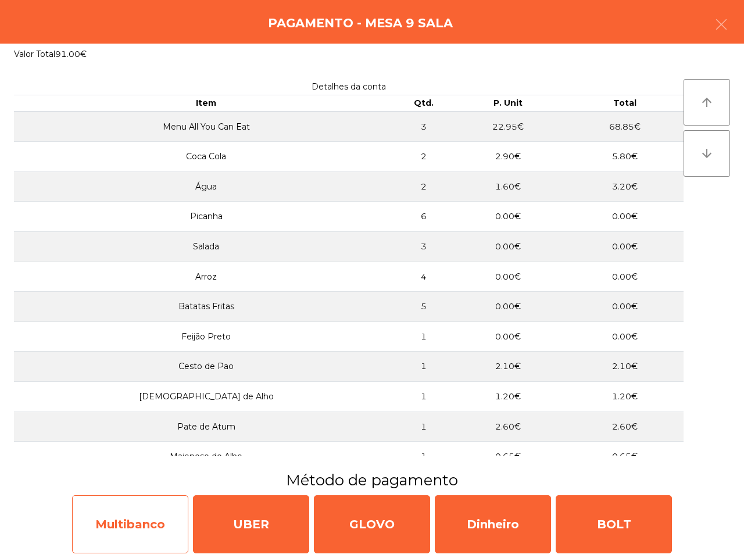
click at [118, 472] on div "Multibanco" at bounding box center [130, 524] width 116 height 58
select select "**"
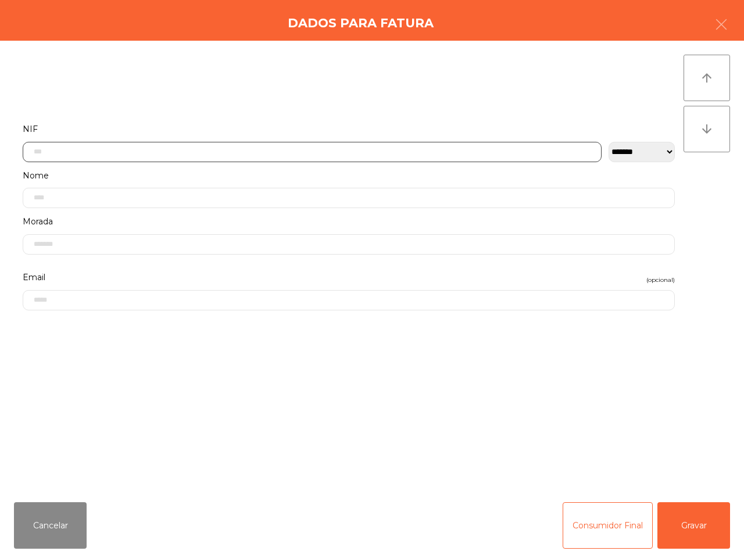
drag, startPoint x: 137, startPoint y: 157, endPoint x: 148, endPoint y: 200, distance: 44.4
click at [140, 159] on input "text" at bounding box center [312, 152] width 579 height 20
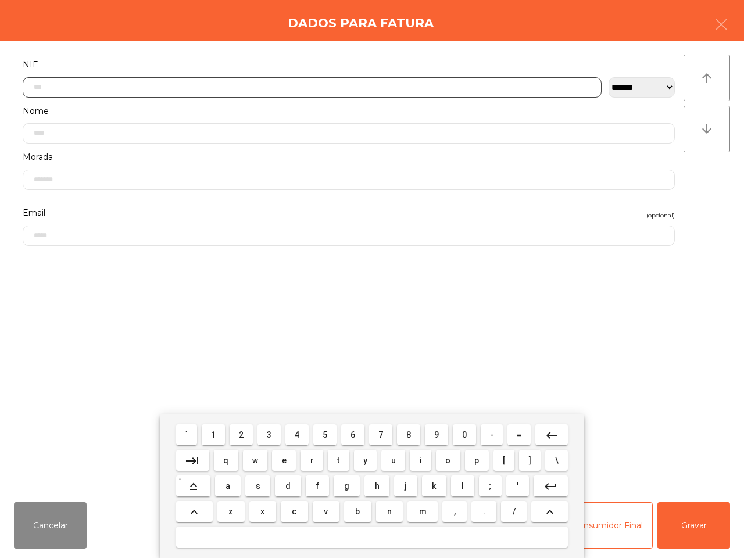
scroll to position [65, 0]
drag, startPoint x: 245, startPoint y: 436, endPoint x: 258, endPoint y: 436, distance: 13.9
click at [246, 437] on button "2" at bounding box center [240, 434] width 23 height 21
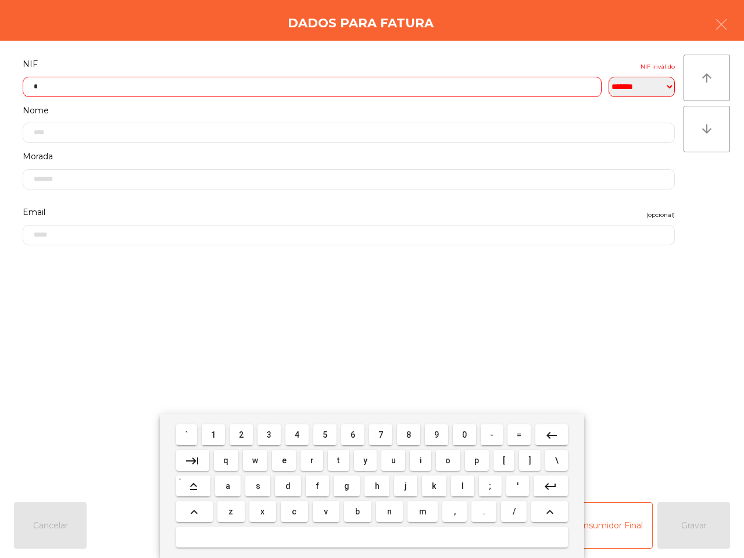
drag, startPoint x: 263, startPoint y: 437, endPoint x: 248, endPoint y: 436, distance: 15.1
click at [265, 440] on button "3" at bounding box center [268, 434] width 23 height 21
click at [214, 433] on span "1" at bounding box center [213, 434] width 5 height 9
drag, startPoint x: 379, startPoint y: 434, endPoint x: 408, endPoint y: 434, distance: 29.0
click at [384, 434] on button "7" at bounding box center [380, 434] width 23 height 21
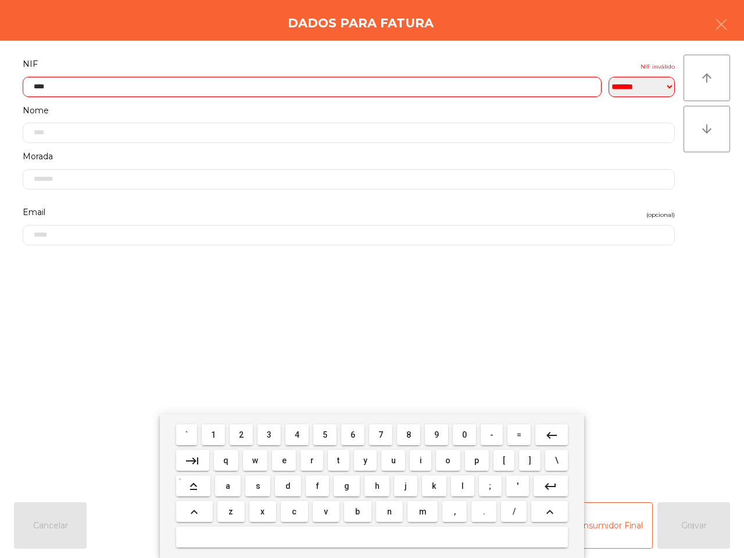
drag, startPoint x: 411, startPoint y: 436, endPoint x: 391, endPoint y: 436, distance: 20.3
click at [411, 436] on button "8" at bounding box center [408, 434] width 23 height 21
click at [325, 433] on span "5" at bounding box center [324, 434] width 5 height 9
click at [414, 436] on button "8" at bounding box center [408, 434] width 23 height 21
click at [462, 430] on span "0" at bounding box center [464, 434] width 5 height 9
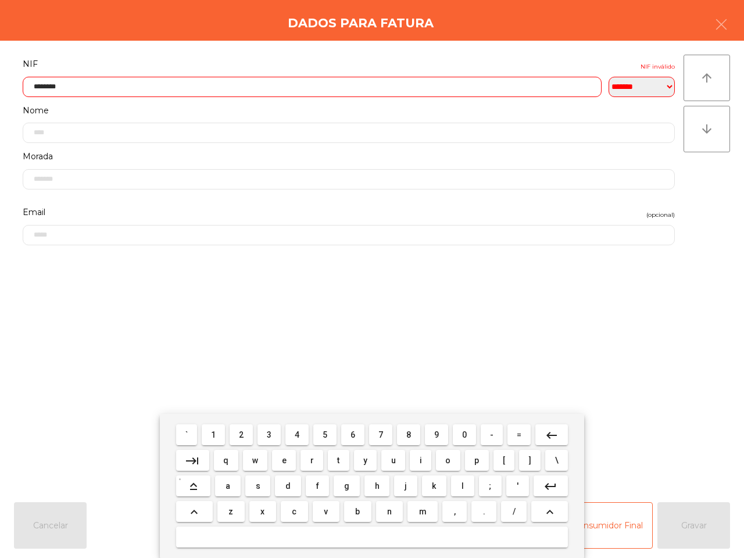
click at [218, 436] on button "1" at bounding box center [213, 434] width 23 height 21
type input "*********"
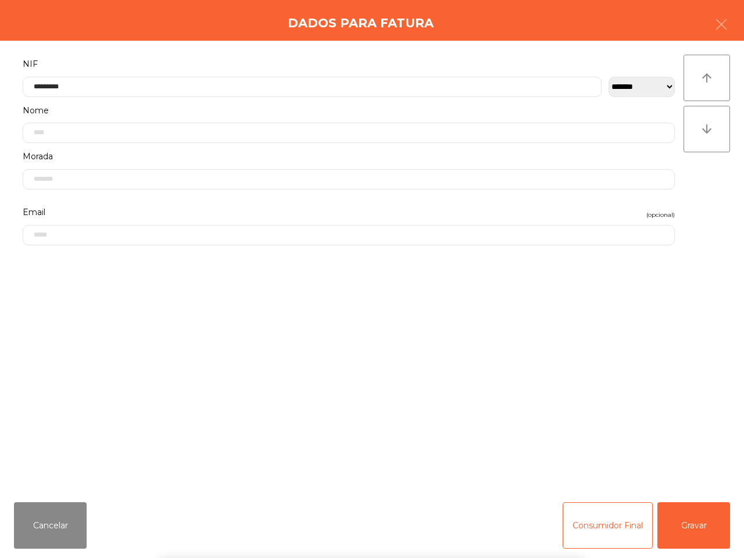
click at [683, 472] on div "` 1 2 3 4 5 6 7 8 9 0 - = keyboard_backspace keyboard_tab q w e r t y u i o p […" at bounding box center [372, 486] width 744 height 144
click at [683, 472] on button "Gravar" at bounding box center [693, 525] width 73 height 46
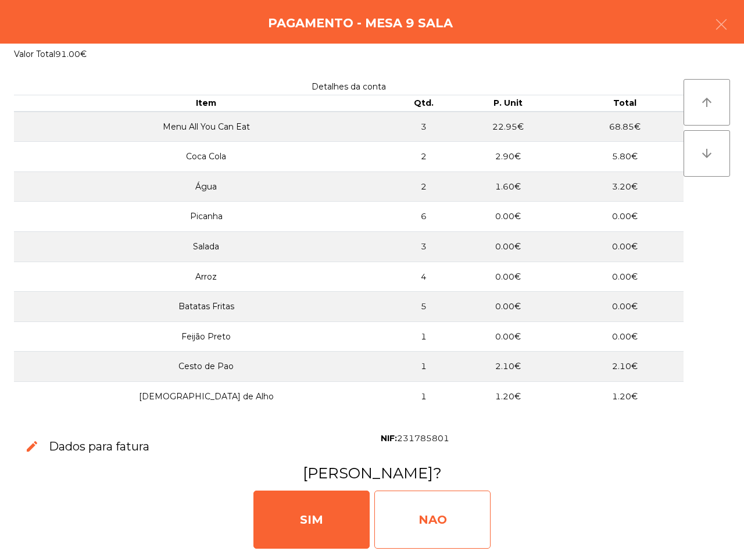
click at [440, 472] on div "NAO" at bounding box center [432, 519] width 116 height 58
